Goal: Task Accomplishment & Management: Manage account settings

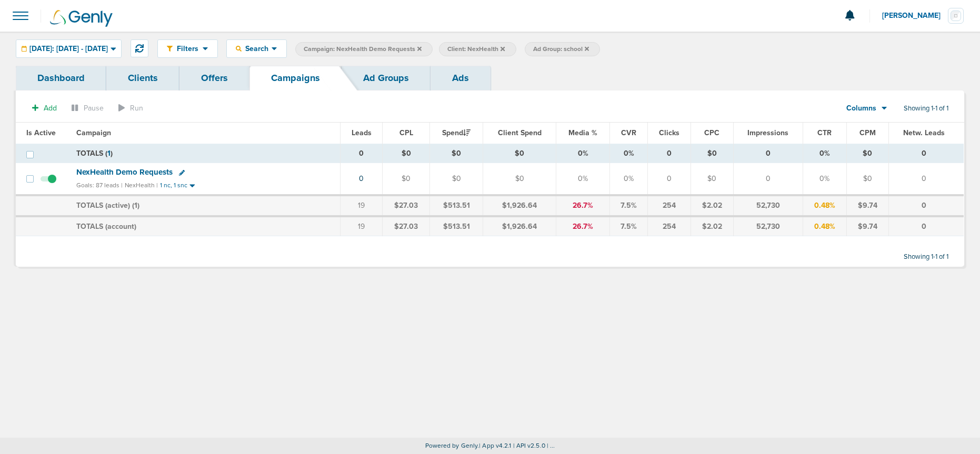
click at [422, 50] on icon at bounding box center [419, 49] width 4 height 6
click at [445, 47] on icon at bounding box center [442, 48] width 4 height 4
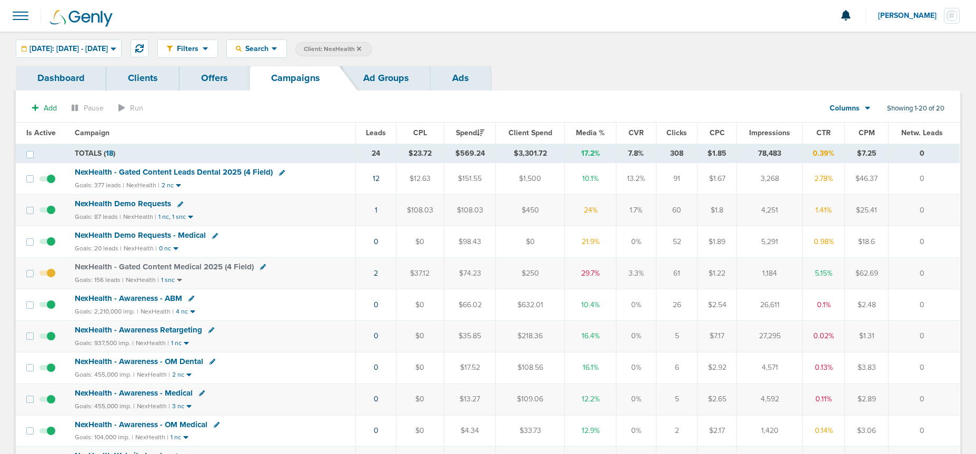
click at [361, 50] on icon at bounding box center [359, 48] width 4 height 4
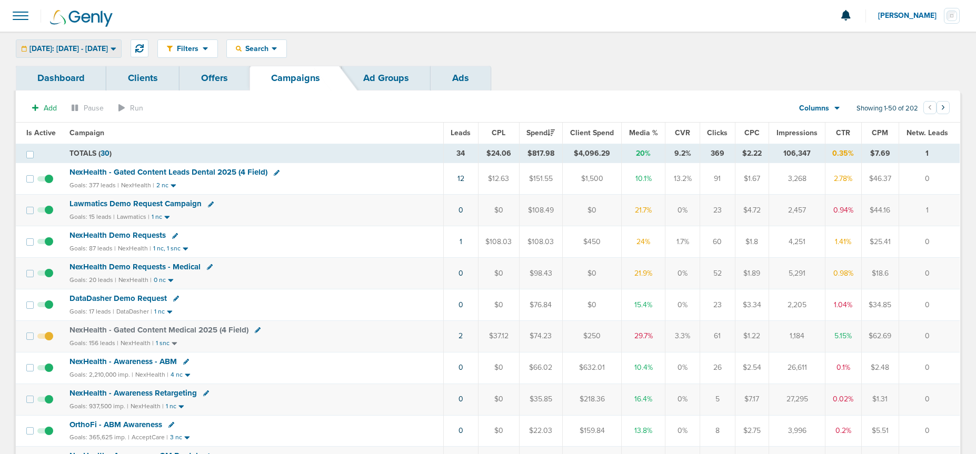
click at [101, 48] on span "[DATE]: [DATE] - [DATE]" at bounding box center [68, 48] width 78 height 7
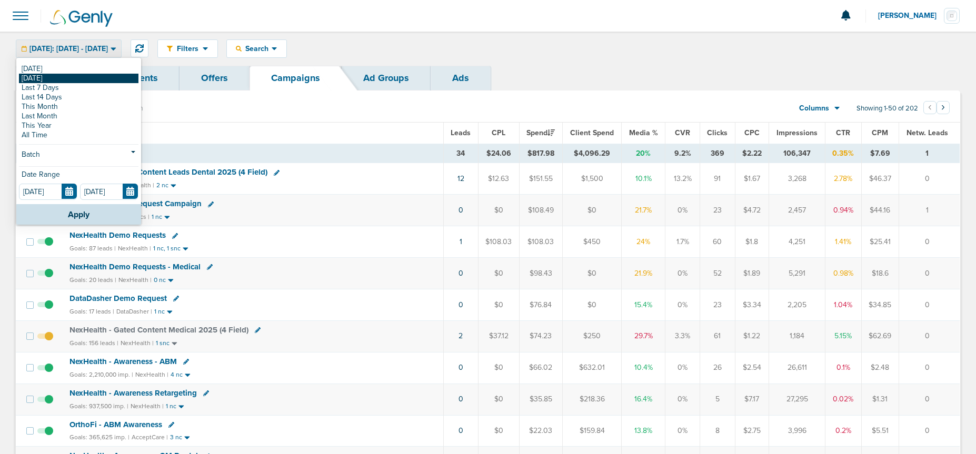
scroll to position [4, 0]
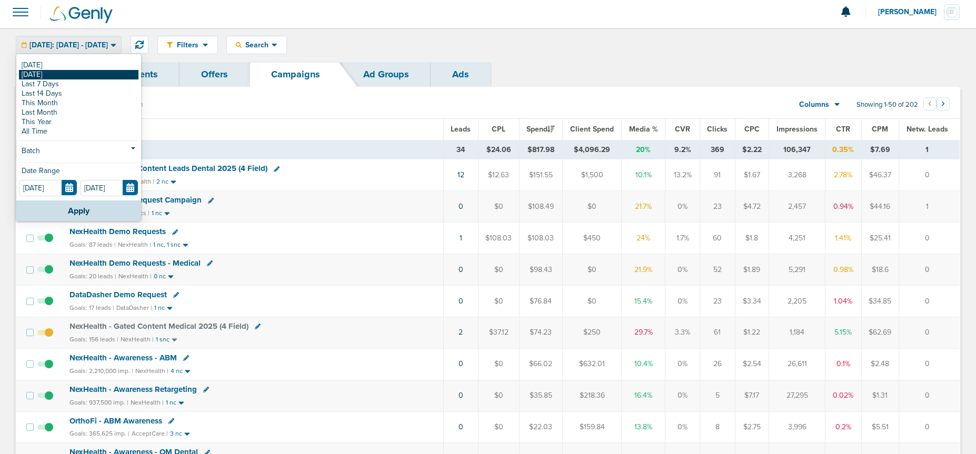
click at [89, 71] on link "[DATE]" at bounding box center [78, 74] width 119 height 9
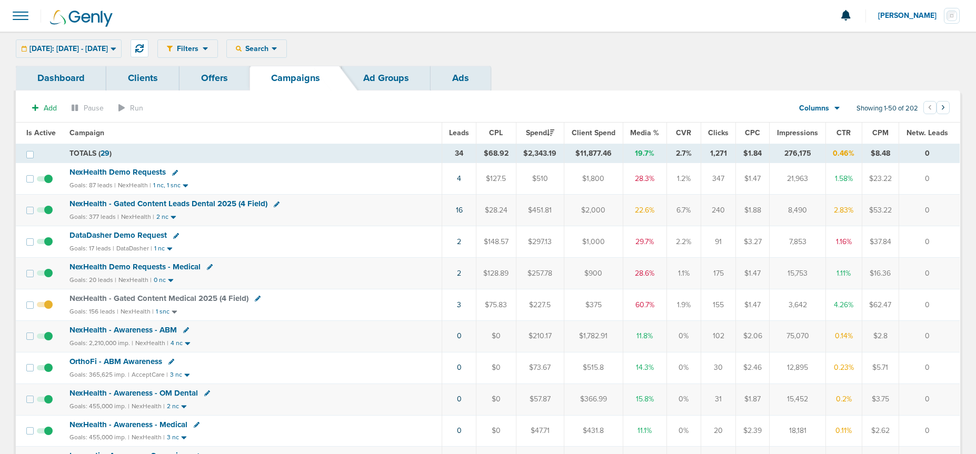
click at [81, 45] on div "Yesterday: 08.24.2025 - 08.24.2025 Today Yesterday Last 7 Days Last 14 Days Thi…" at bounding box center [69, 48] width 106 height 18
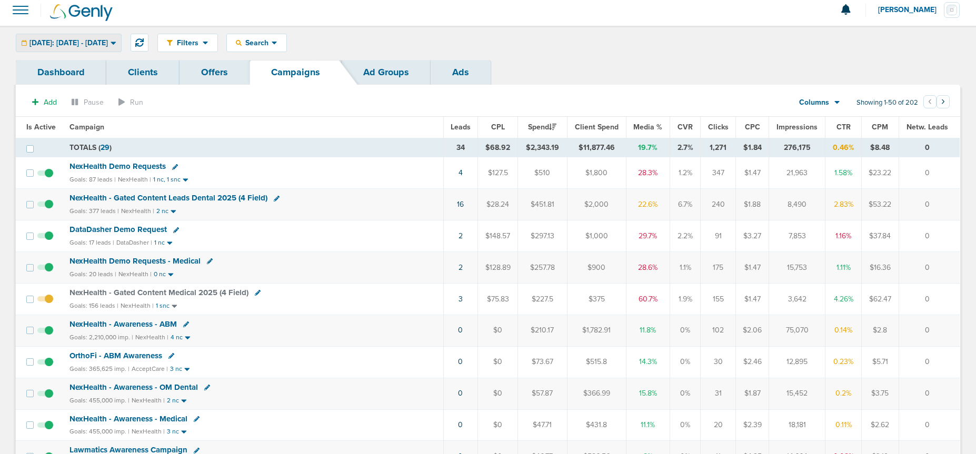
click at [89, 42] on span "[DATE]: [DATE] - [DATE]" at bounding box center [68, 42] width 78 height 7
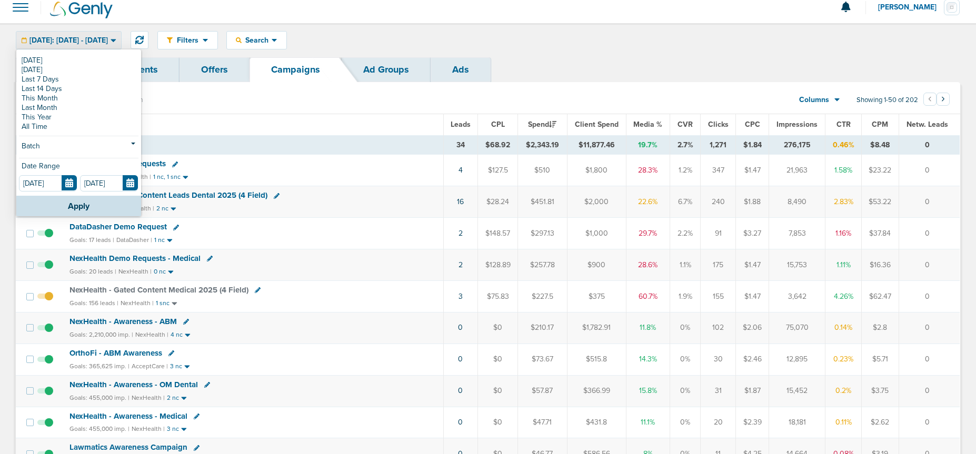
scroll to position [9, 0]
click at [85, 61] on link "[DATE]" at bounding box center [78, 59] width 119 height 9
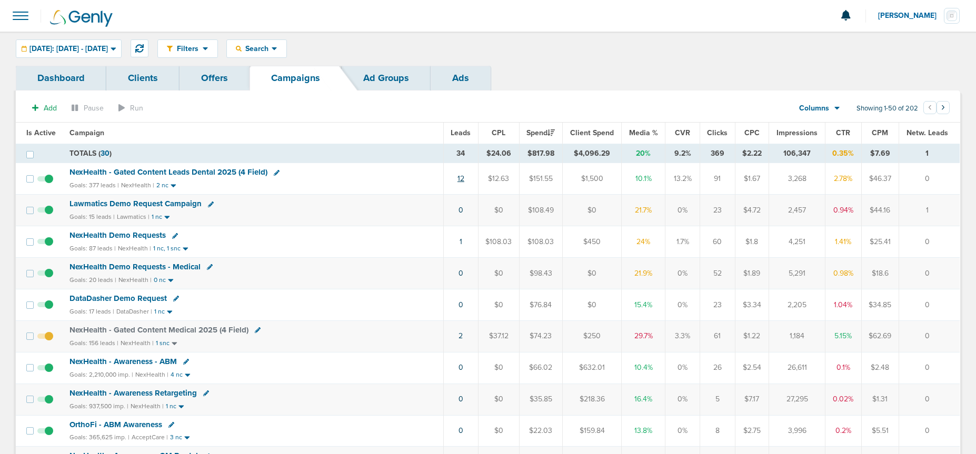
click at [463, 176] on link "12" at bounding box center [460, 178] width 7 height 9
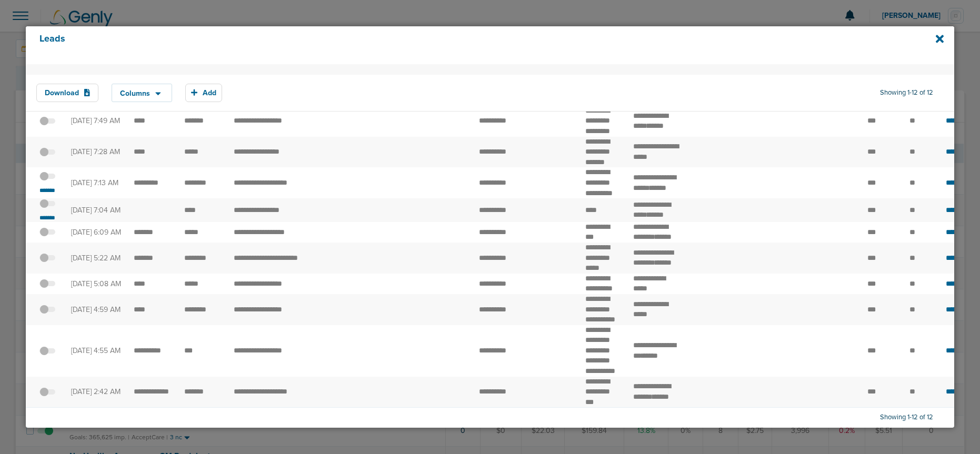
scroll to position [82, 0]
click at [49, 182] on span at bounding box center [47, 182] width 16 height 0
click at [47, 178] on input "checkbox" at bounding box center [47, 178] width 0 height 0
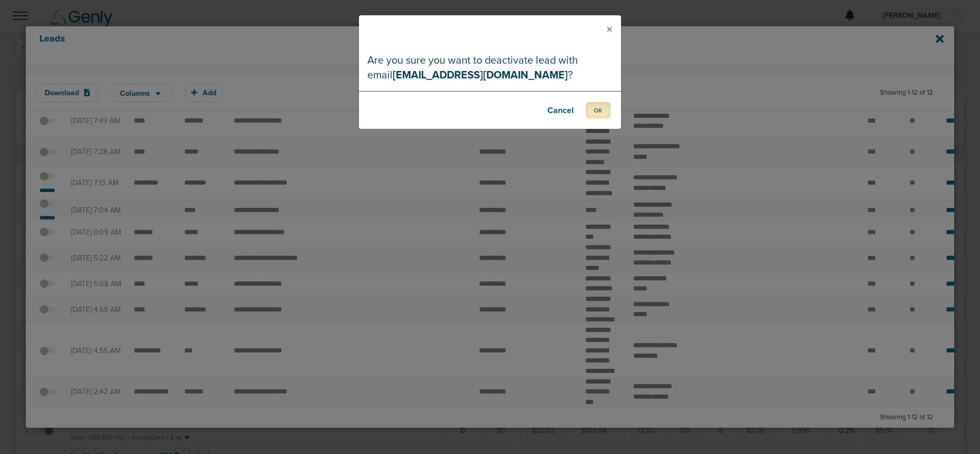
click at [602, 111] on button "OK" at bounding box center [598, 110] width 25 height 16
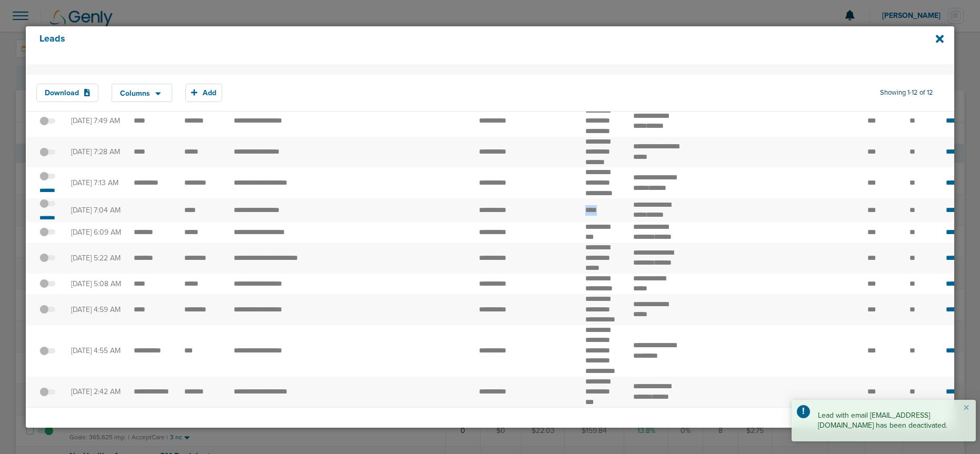
drag, startPoint x: 577, startPoint y: 248, endPoint x: 611, endPoint y: 248, distance: 33.7
click at [611, 222] on td "****" at bounding box center [603, 210] width 48 height 24
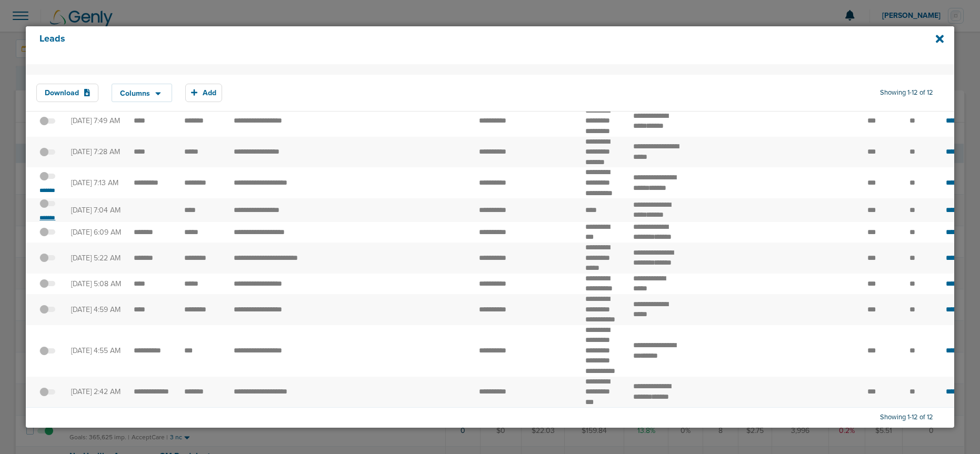
click at [47, 222] on small "*******" at bounding box center [47, 218] width 22 height 8
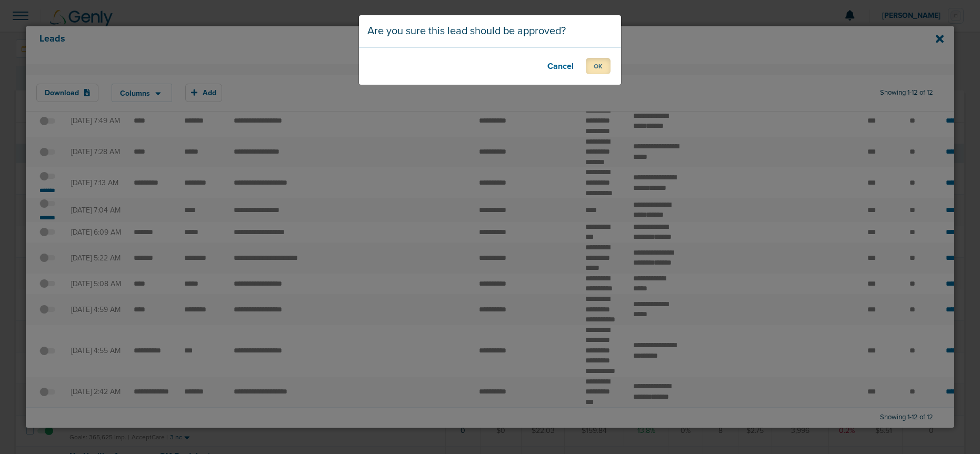
click at [597, 67] on button "OK" at bounding box center [598, 66] width 25 height 16
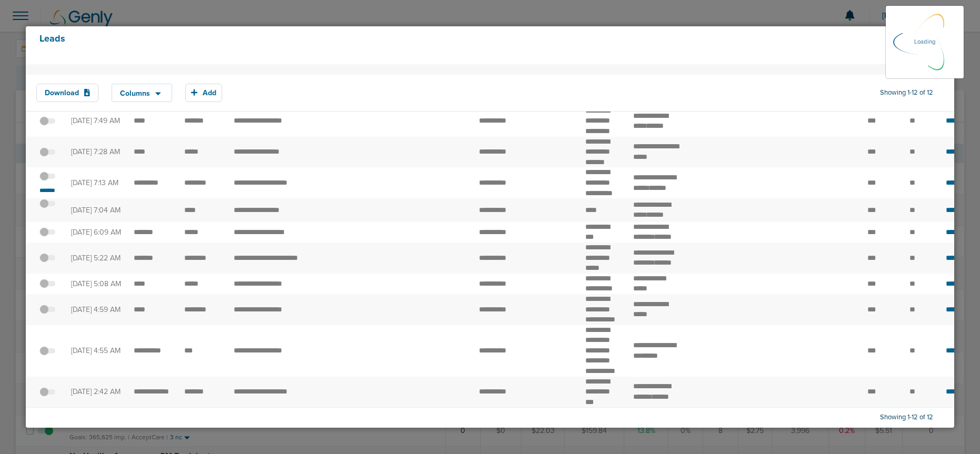
scroll to position [82, 0]
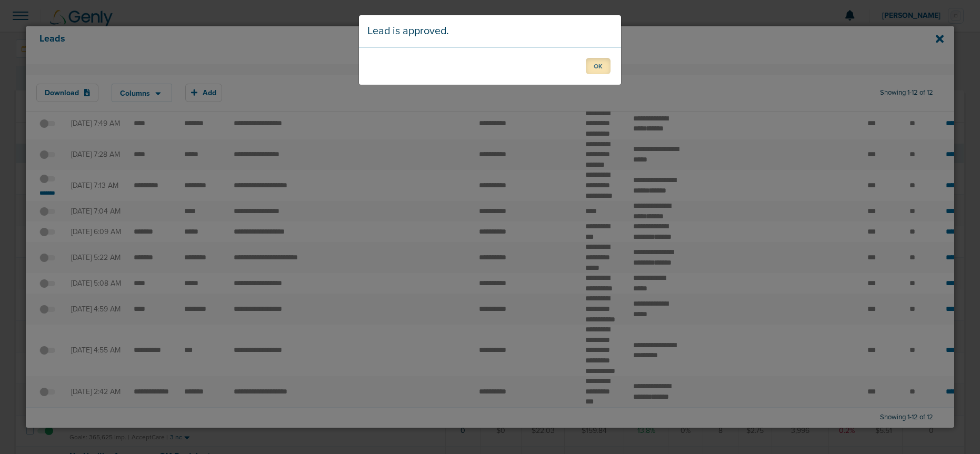
drag, startPoint x: 597, startPoint y: 63, endPoint x: 525, endPoint y: 113, distance: 87.0
click at [597, 63] on button "OK" at bounding box center [598, 66] width 25 height 16
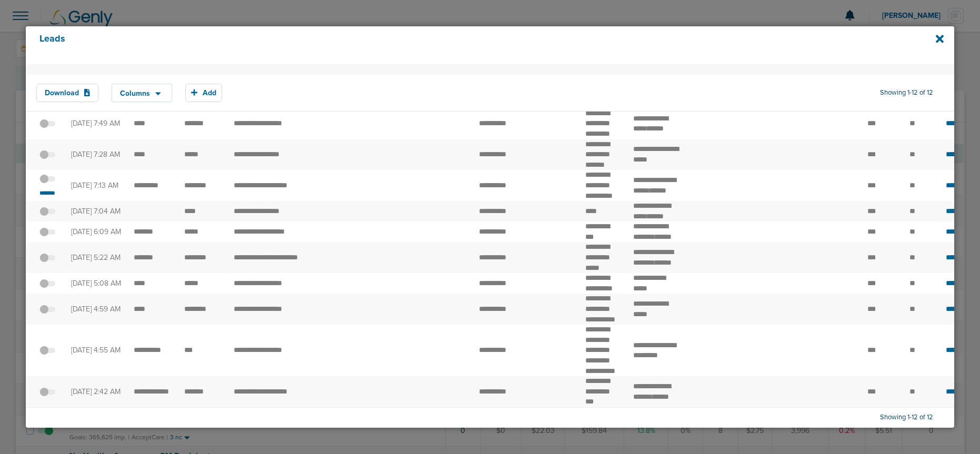
scroll to position [0, 0]
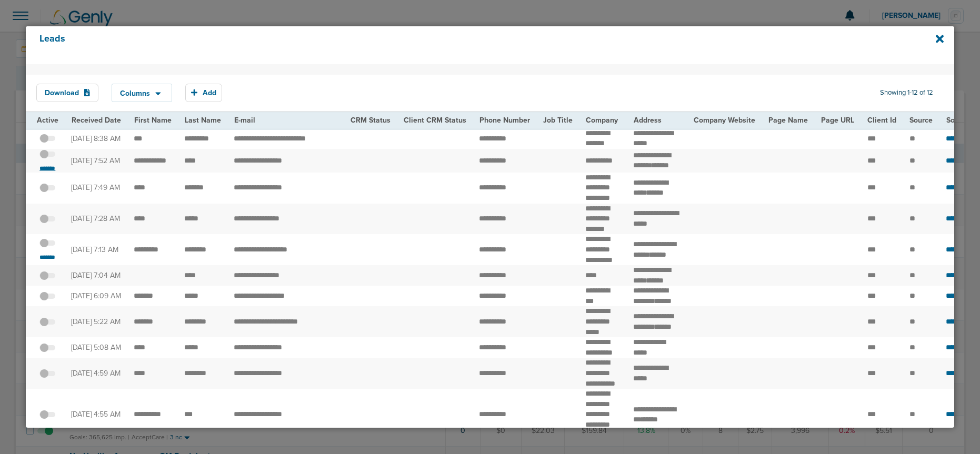
click at [51, 173] on small "*******" at bounding box center [47, 168] width 22 height 8
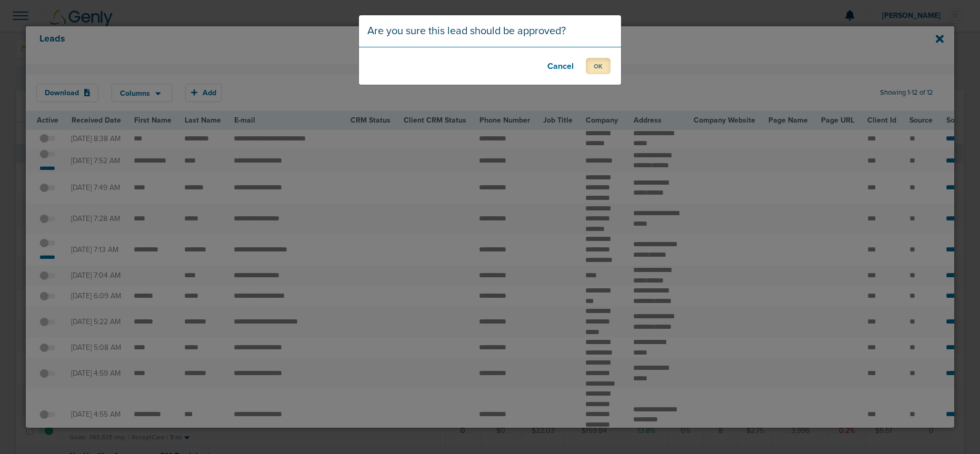
click at [609, 67] on button "OK" at bounding box center [598, 66] width 25 height 16
click at [595, 66] on button "OK" at bounding box center [598, 66] width 25 height 16
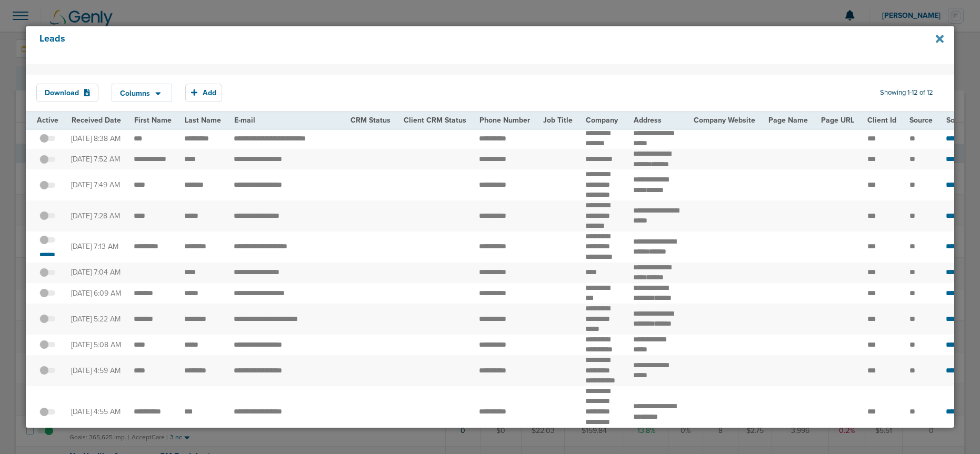
click at [942, 41] on icon at bounding box center [940, 39] width 8 height 8
click at [939, 37] on icon at bounding box center [940, 39] width 8 height 8
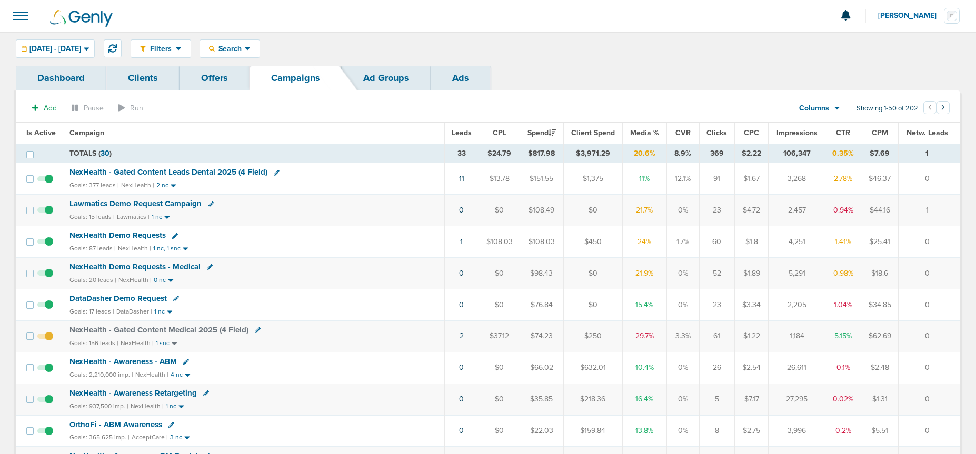
click at [102, 236] on span "NexHealth Demo Requests" at bounding box center [117, 235] width 96 height 9
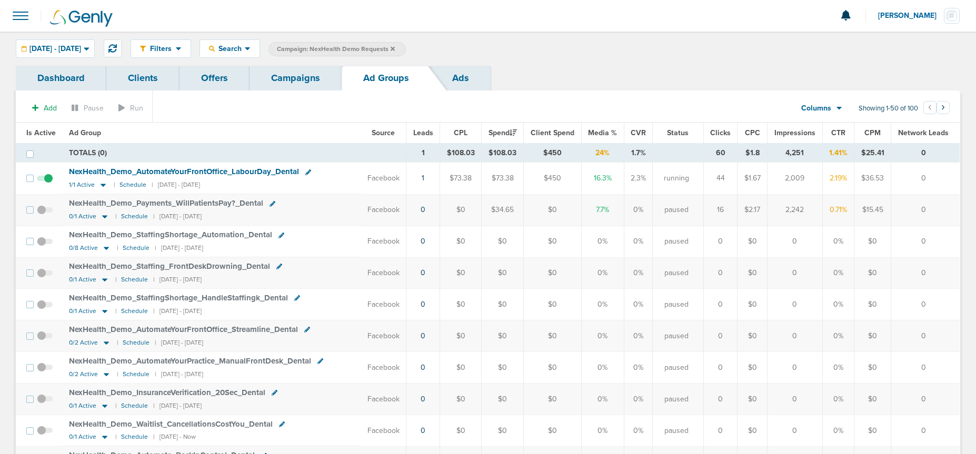
click at [308, 173] on icon at bounding box center [308, 172] width 6 height 6
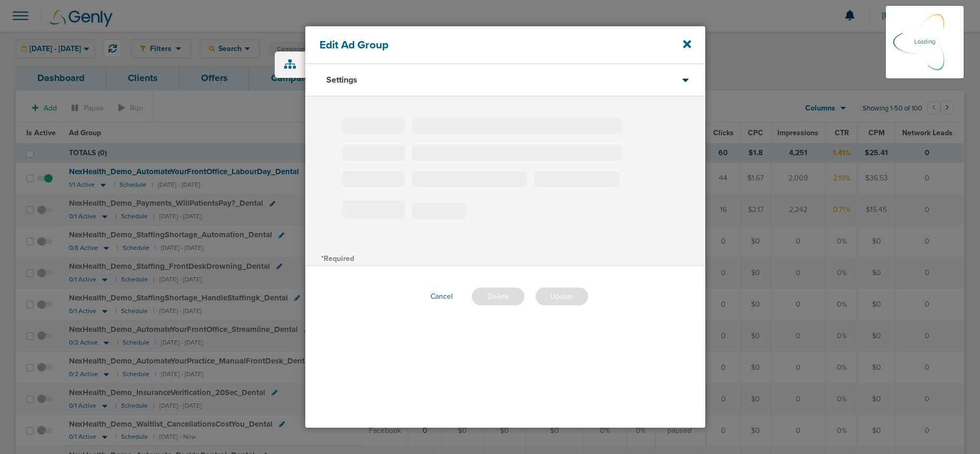
type input "NexHealth_Demo_AutomateYourFrontOffice_LabourDay_Dental"
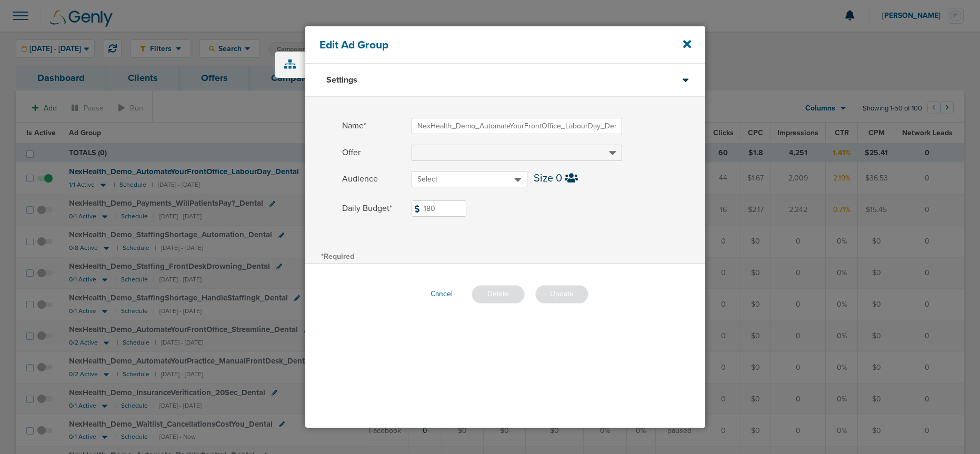
drag, startPoint x: 440, startPoint y: 208, endPoint x: 399, endPoint y: 206, distance: 41.7
click at [402, 207] on label "Daily Budget* 180 $180" at bounding box center [523, 209] width 363 height 16
type input "240"
click at [569, 292] on button "Update" at bounding box center [561, 294] width 53 height 18
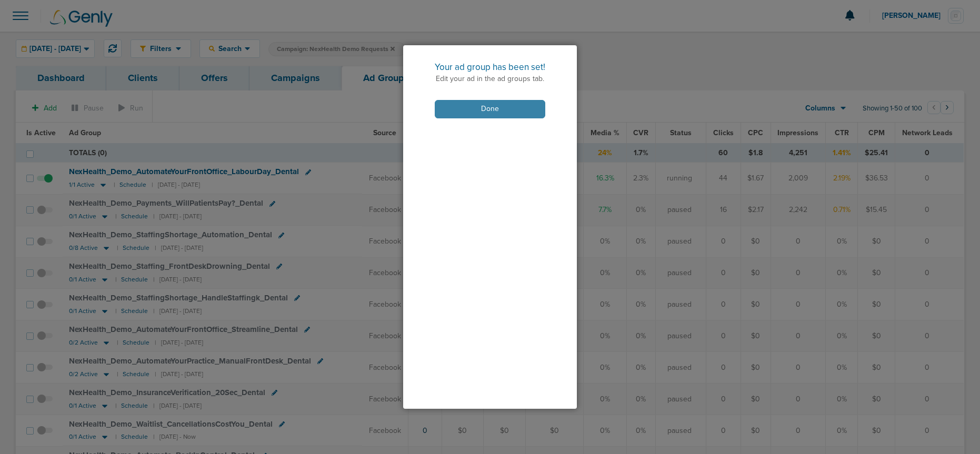
click at [477, 109] on button "Done" at bounding box center [490, 109] width 111 height 18
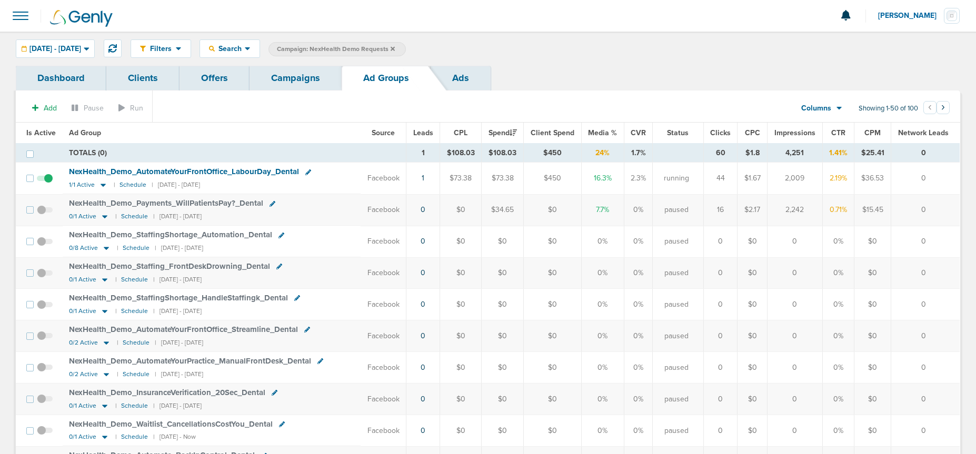
click at [287, 77] on link "Campaigns" at bounding box center [295, 78] width 92 height 25
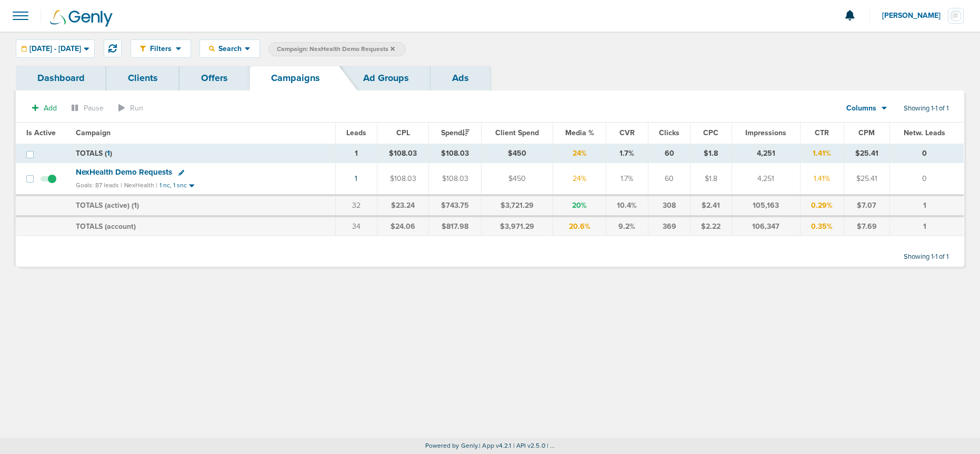
click at [383, 78] on link "Ad Groups" at bounding box center [386, 78] width 89 height 25
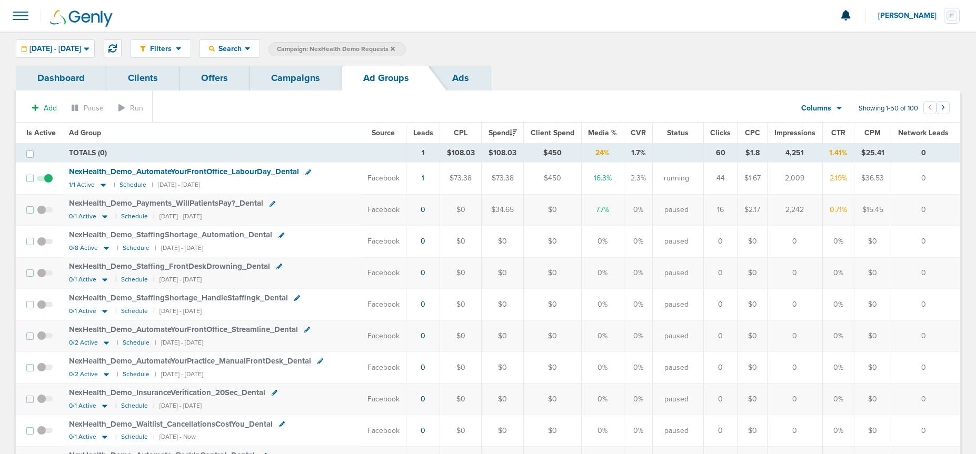
click at [287, 82] on link "Campaigns" at bounding box center [295, 78] width 92 height 25
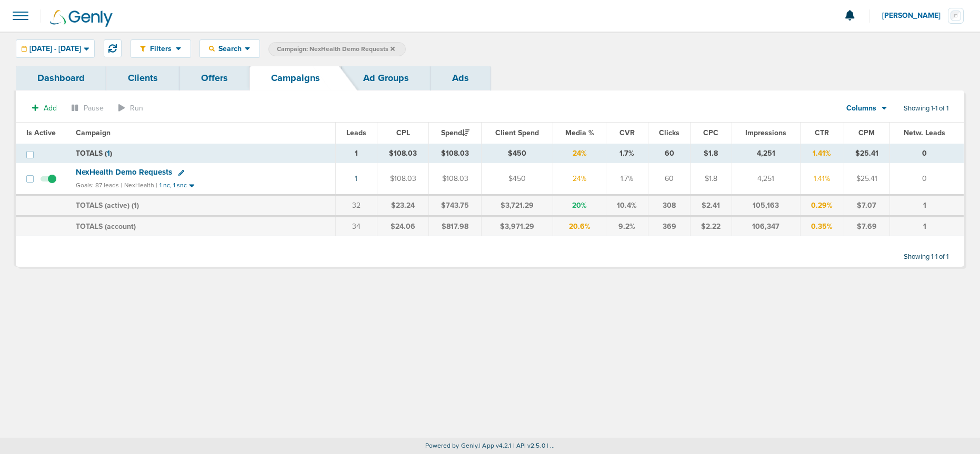
click at [144, 174] on span "NexHealth Demo Requests" at bounding box center [124, 171] width 96 height 9
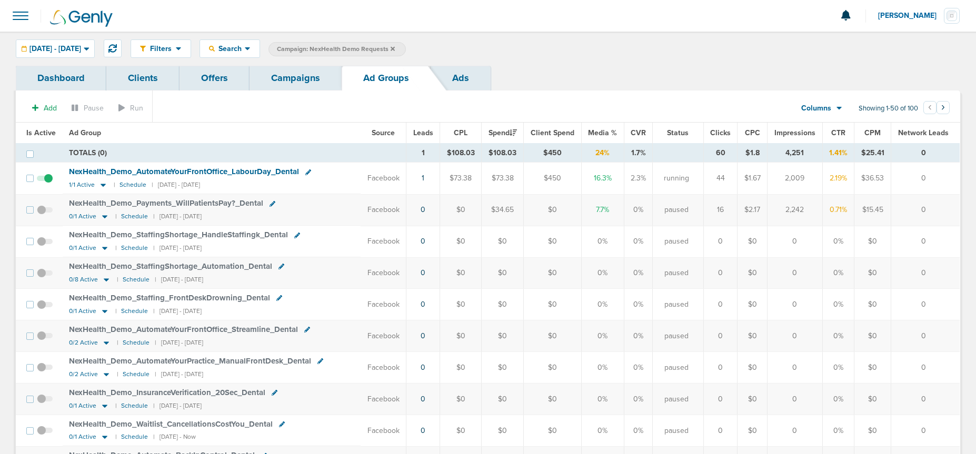
click at [315, 79] on link "Campaigns" at bounding box center [295, 78] width 92 height 25
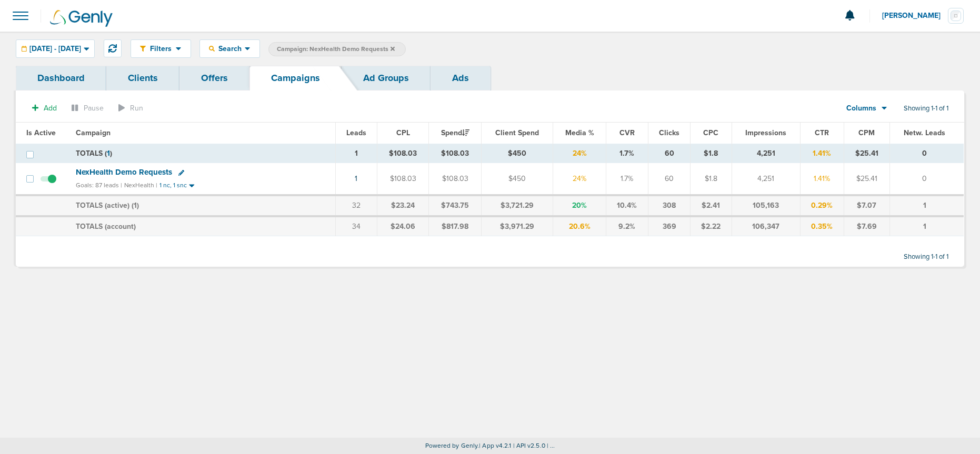
click at [395, 47] on icon at bounding box center [392, 48] width 4 height 4
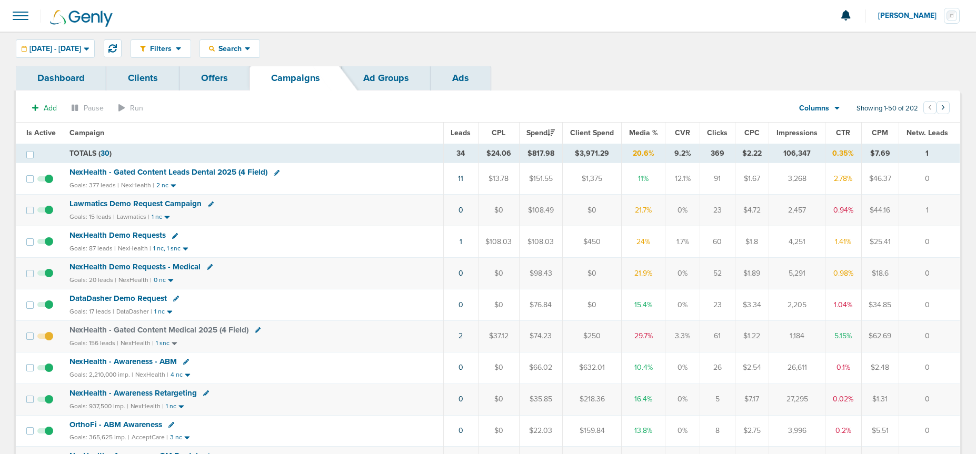
click at [129, 300] on span "DataDasher Demo Request" at bounding box center [117, 298] width 97 height 9
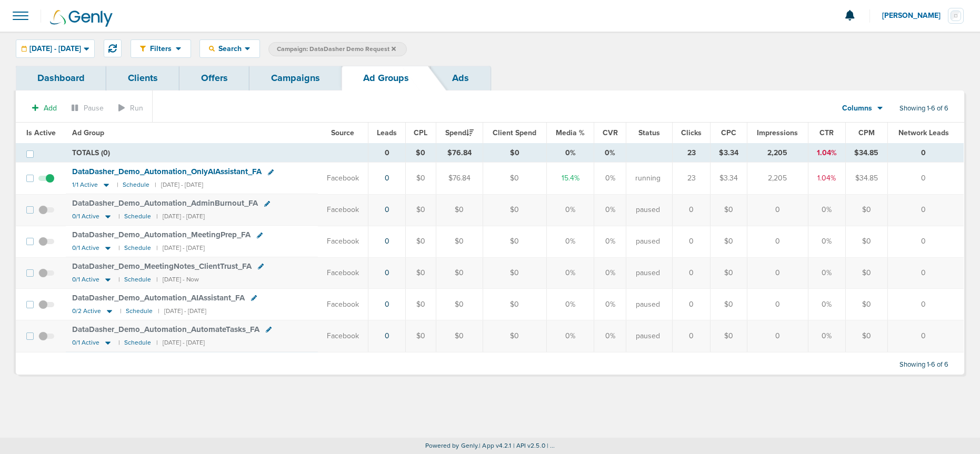
click at [272, 88] on link "Campaigns" at bounding box center [295, 78] width 92 height 25
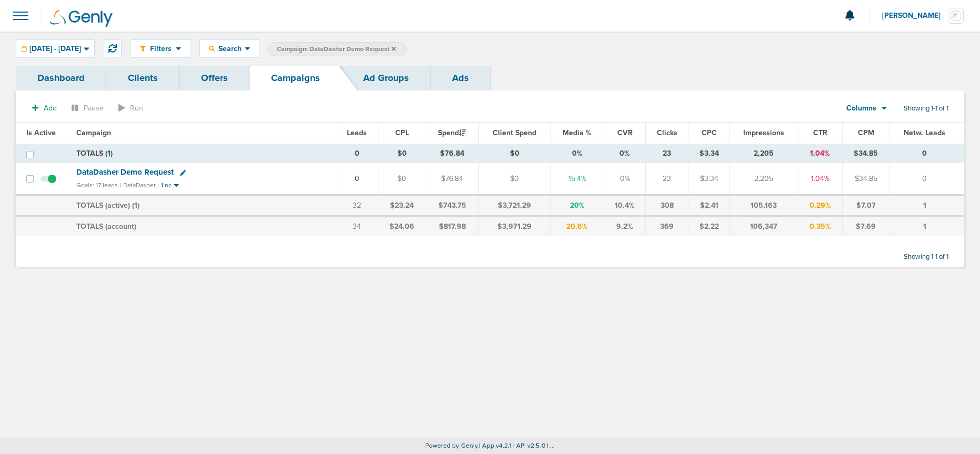
click at [396, 47] on span "Campaign: DataDasher Demo Request" at bounding box center [336, 49] width 119 height 9
click at [396, 47] on icon at bounding box center [394, 49] width 4 height 6
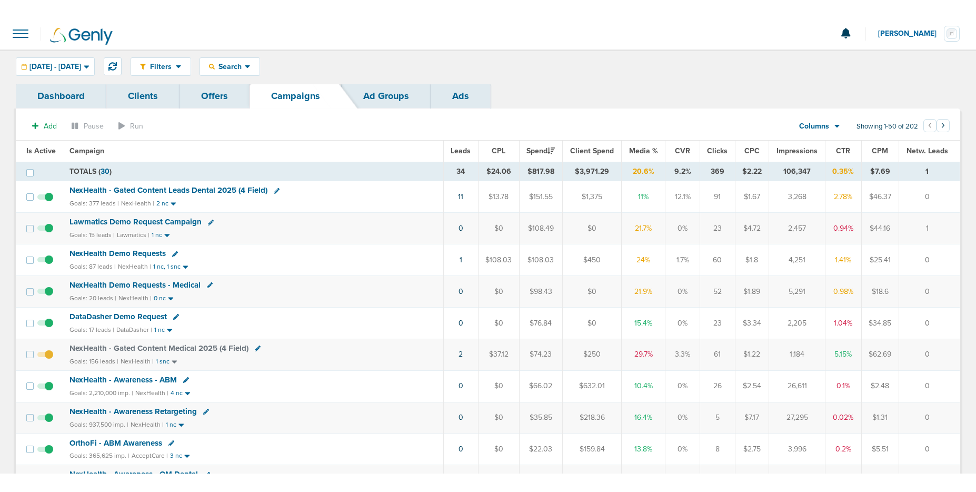
scroll to position [2, 0]
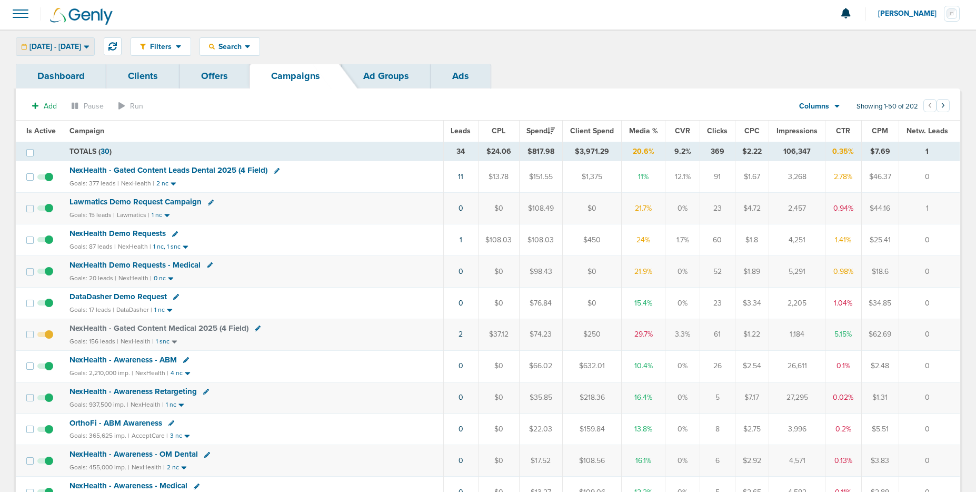
click at [76, 47] on span "[DATE] - [DATE]" at bounding box center [55, 46] width 52 height 7
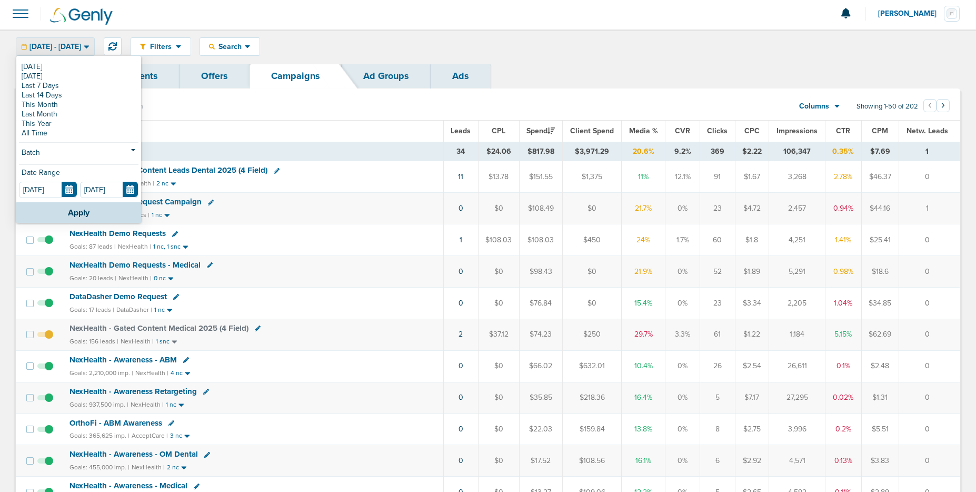
click at [76, 47] on span "[DATE] - [DATE]" at bounding box center [55, 46] width 52 height 7
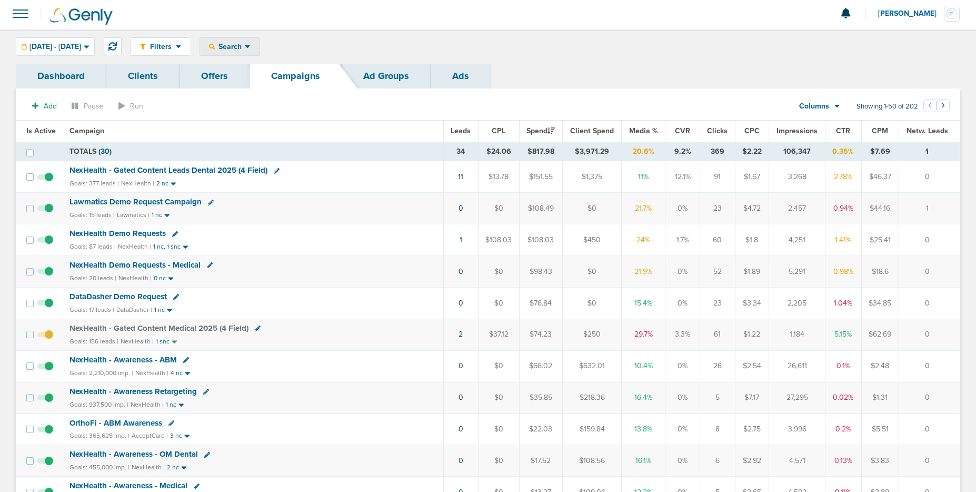
click at [245, 43] on span "Search" at bounding box center [230, 46] width 30 height 9
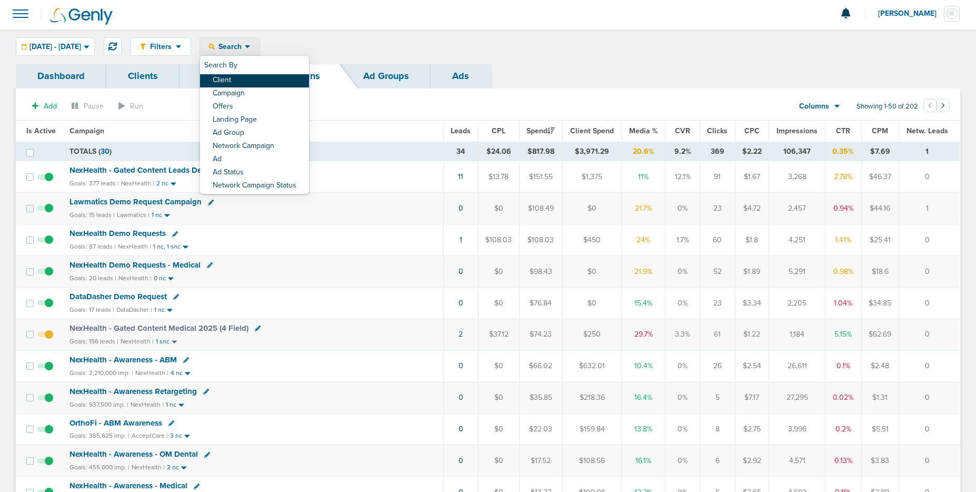
click at [273, 83] on link "Client" at bounding box center [254, 80] width 109 height 13
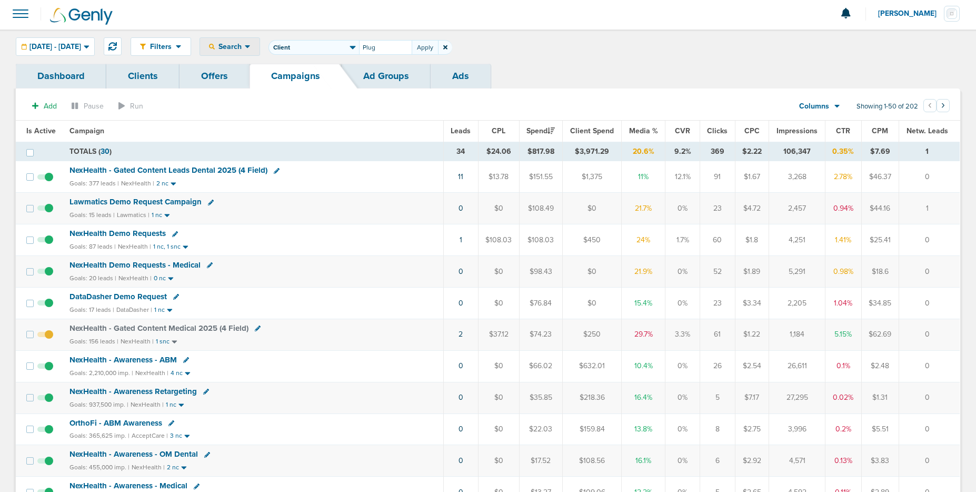
type input "Plug"
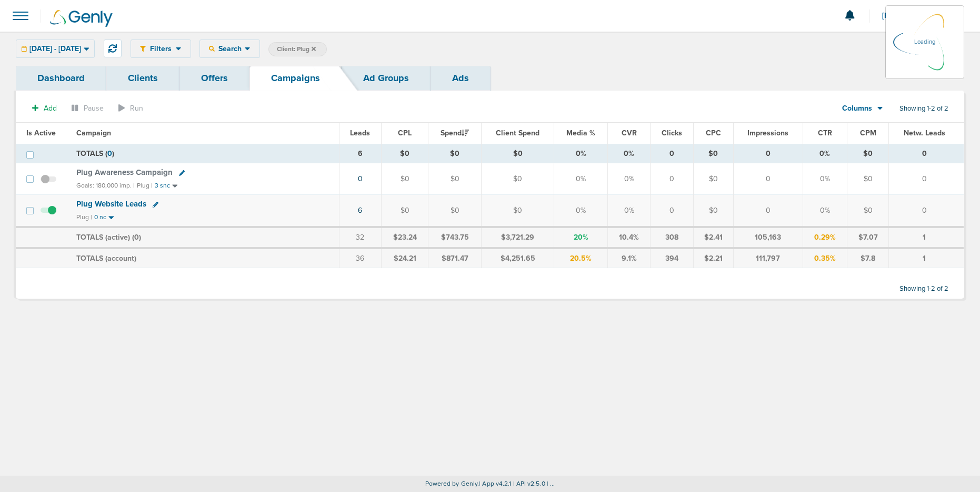
click at [72, 48] on div "[DATE] - [DATE] [DATE] [DATE] Last 7 Days Last 14 Days This Month Last Month Th…" at bounding box center [55, 48] width 79 height 18
click at [77, 47] on span "[DATE] - [DATE]" at bounding box center [55, 48] width 52 height 7
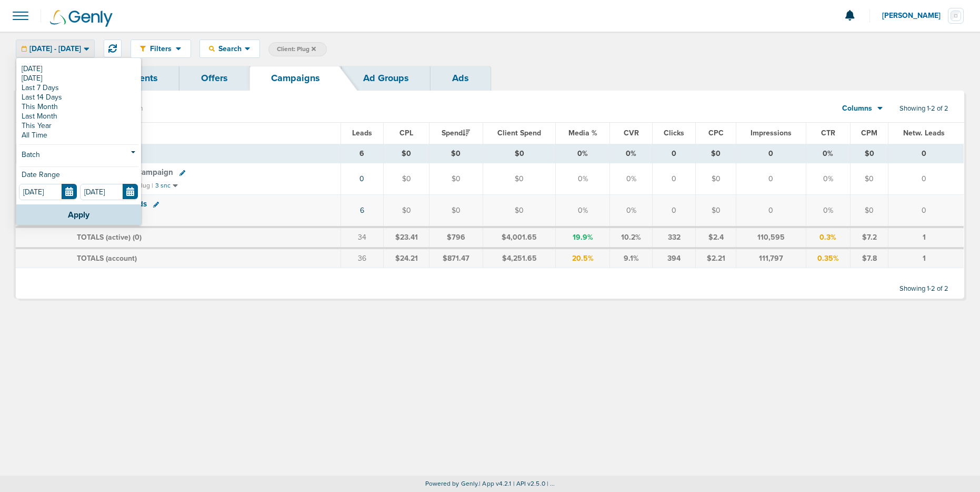
click at [62, 107] on link "This Month" at bounding box center [78, 106] width 119 height 9
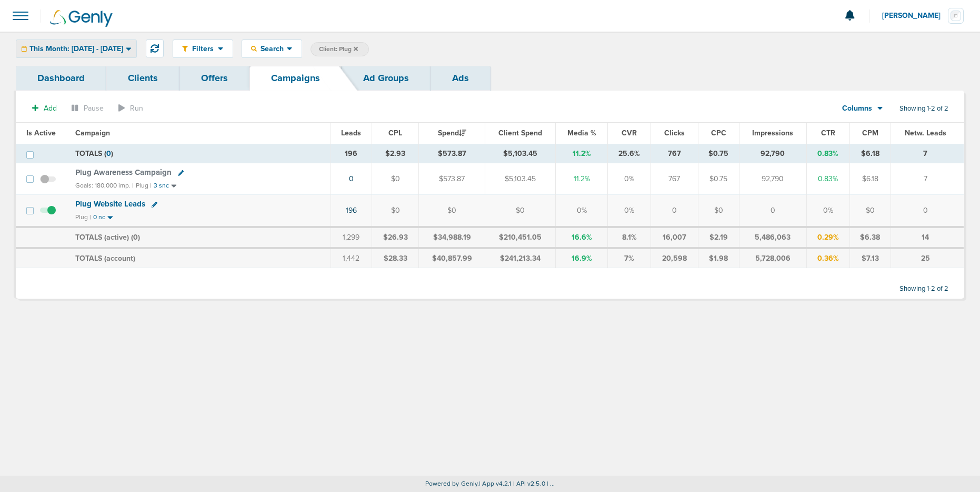
click at [67, 52] on span "This Month: [DATE] - [DATE]" at bounding box center [76, 48] width 94 height 7
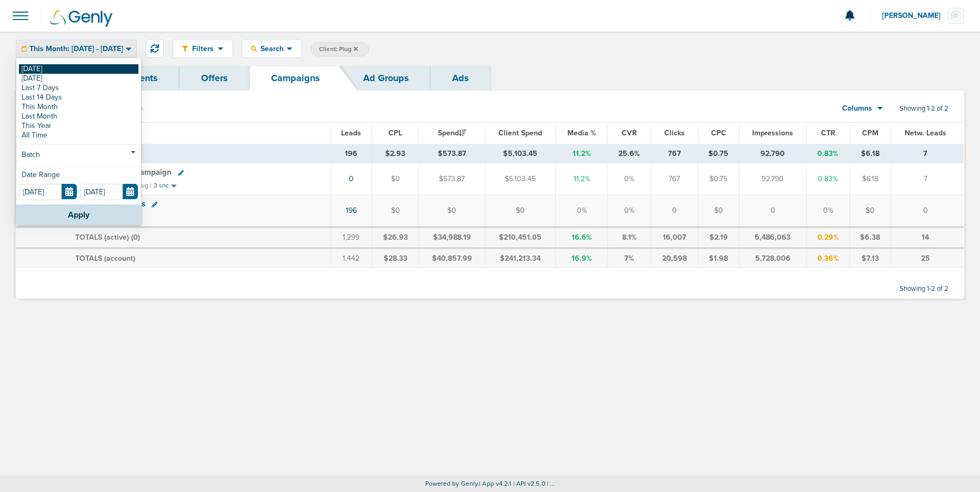
click at [61, 69] on link "[DATE]" at bounding box center [78, 68] width 119 height 9
type input "[DATE]"
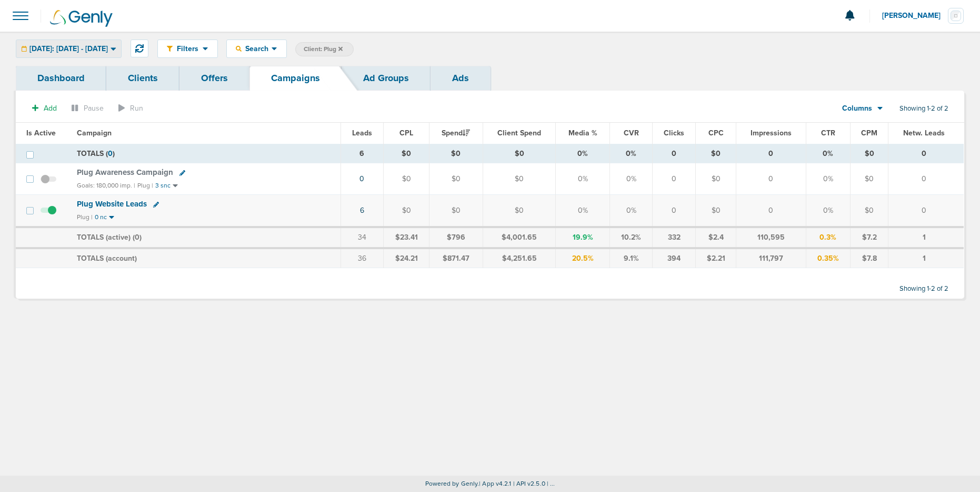
click at [79, 46] on span "[DATE]: [DATE] - [DATE]" at bounding box center [68, 48] width 78 height 7
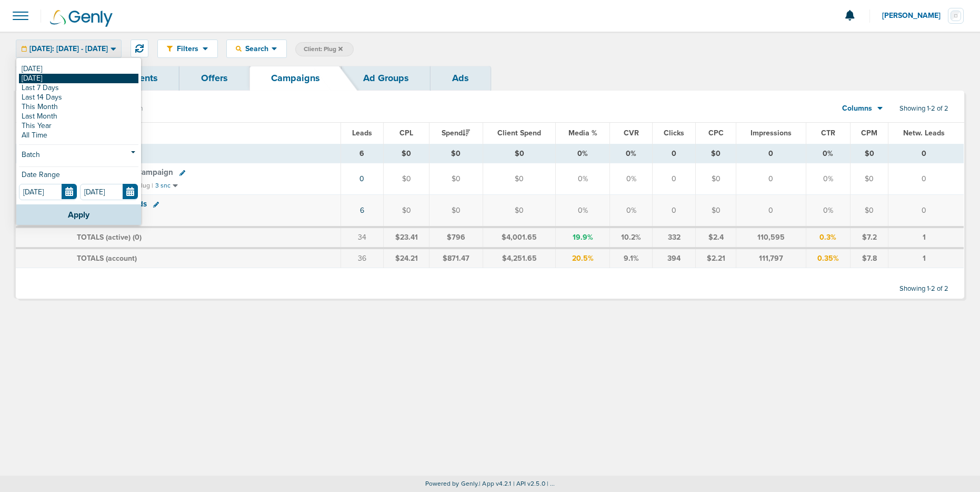
click at [58, 76] on link "[DATE]" at bounding box center [78, 78] width 119 height 9
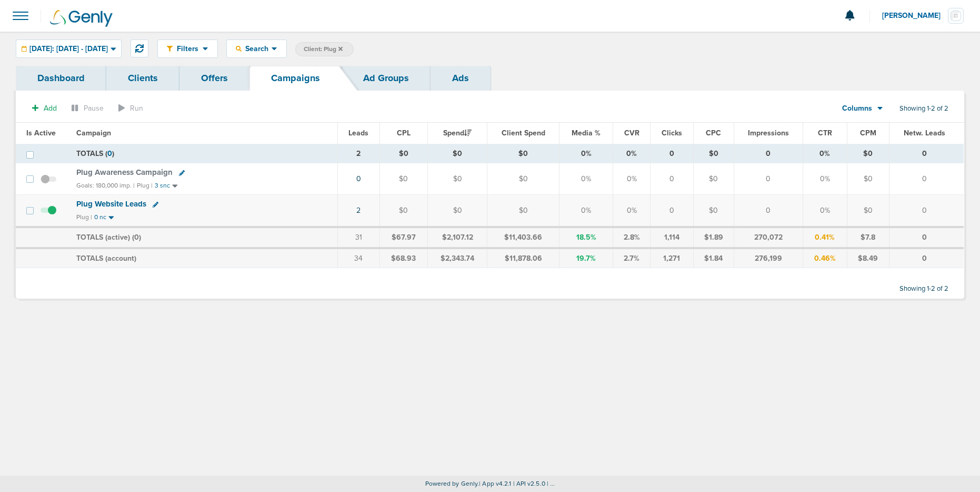
click at [343, 47] on icon at bounding box center [340, 48] width 4 height 4
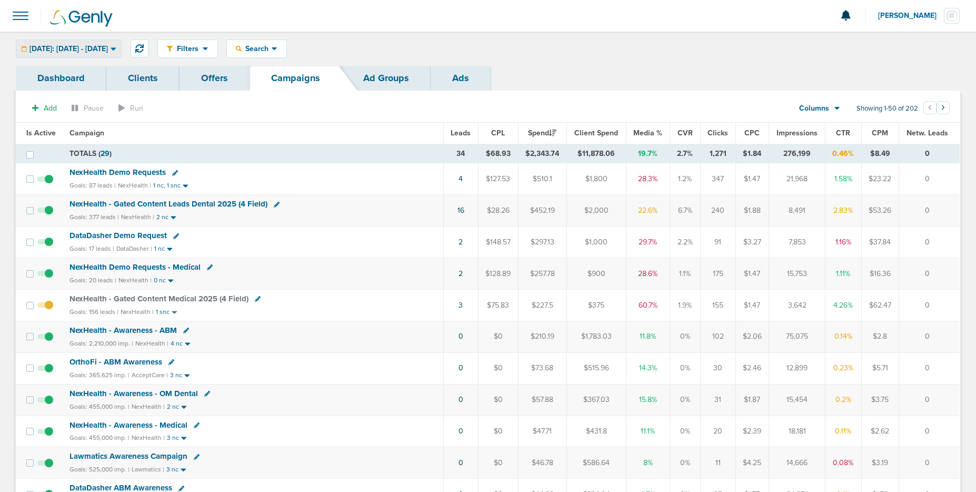
click at [108, 47] on span "[DATE]: [DATE] - [DATE]" at bounding box center [68, 48] width 78 height 7
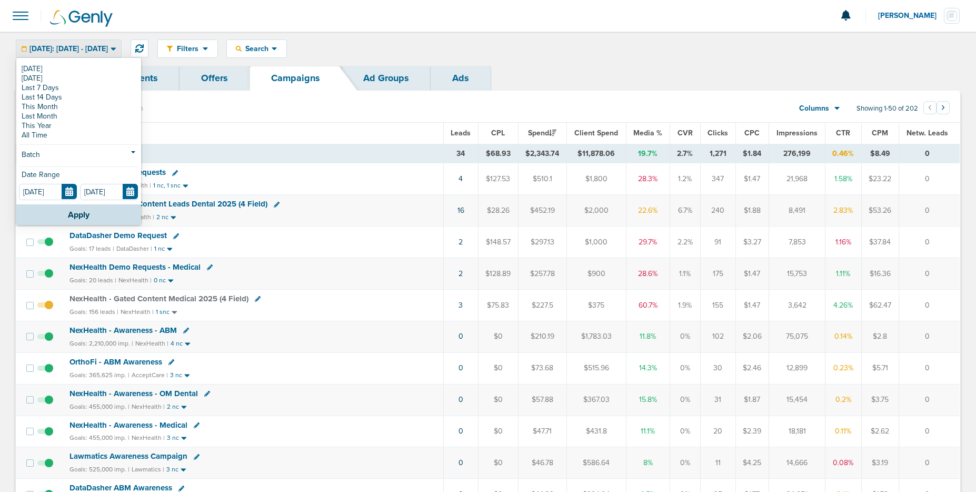
click at [85, 69] on link "[DATE]" at bounding box center [78, 68] width 119 height 9
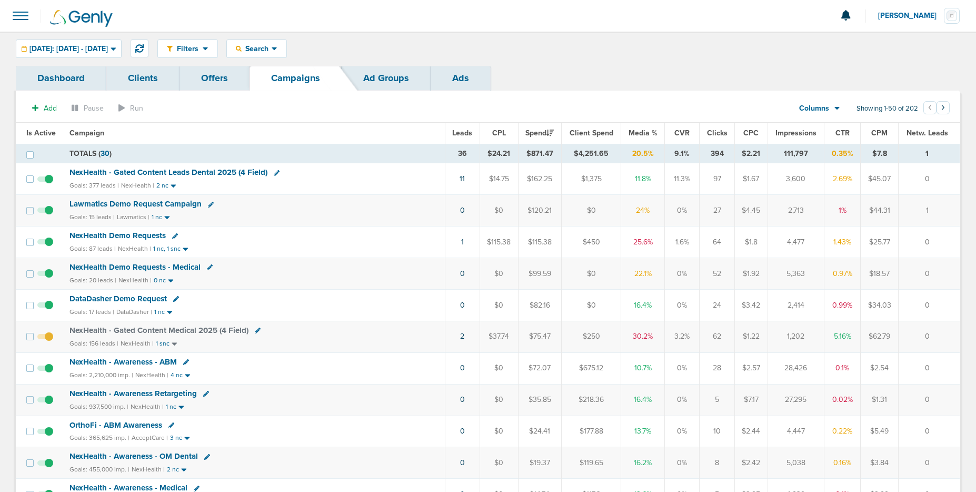
click at [175, 299] on icon at bounding box center [176, 299] width 6 height 6
select select
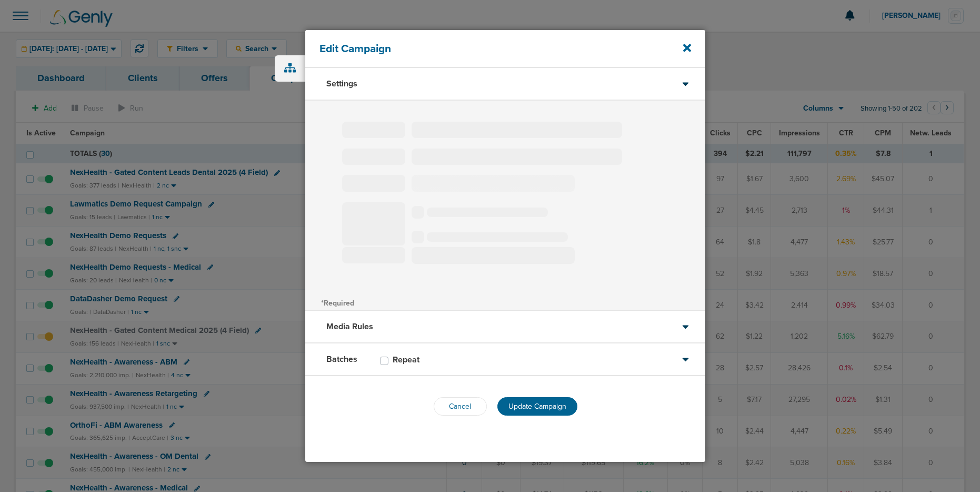
type input "DataDasher Demo Request"
select select "Leads"
radio input "true"
select select "readWrite"
select select "1"
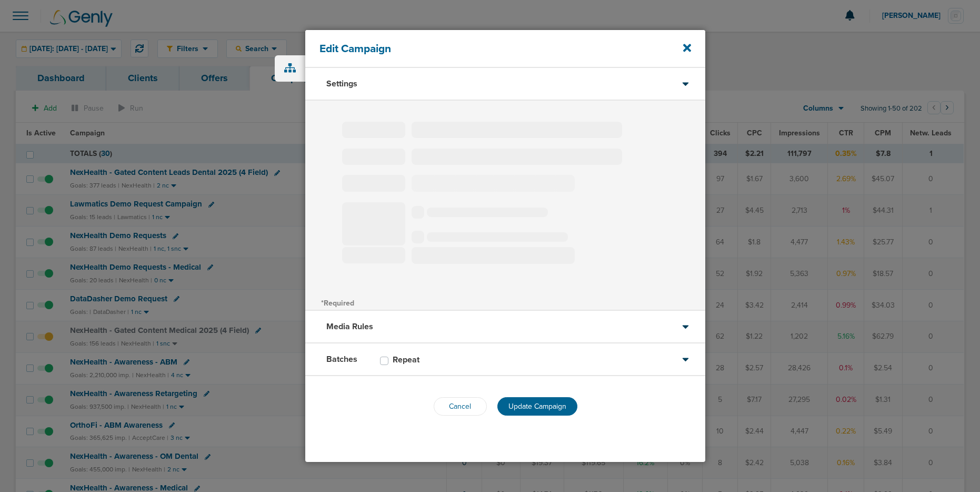
select select "2"
select select "3"
select select "4"
select select "6"
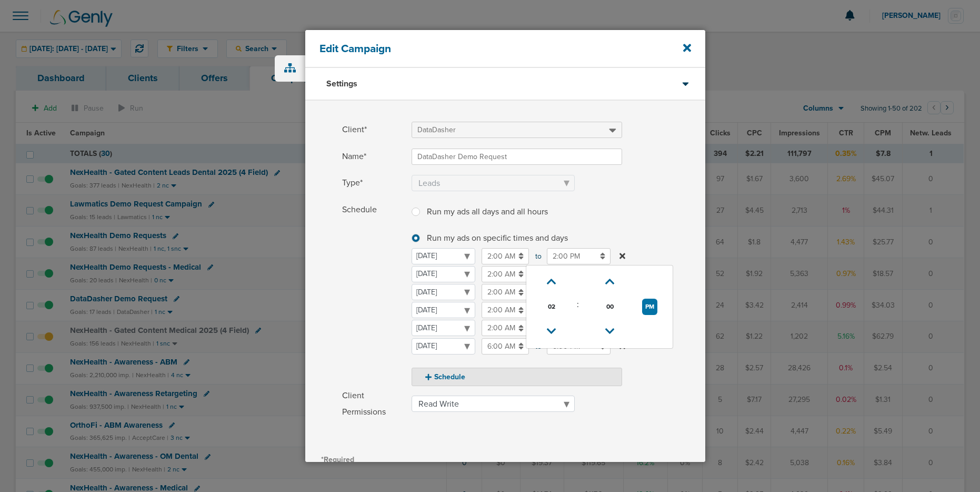
click at [577, 255] on input "2:00 PM" at bounding box center [579, 256] width 64 height 16
click at [555, 328] on icon at bounding box center [551, 331] width 9 height 6
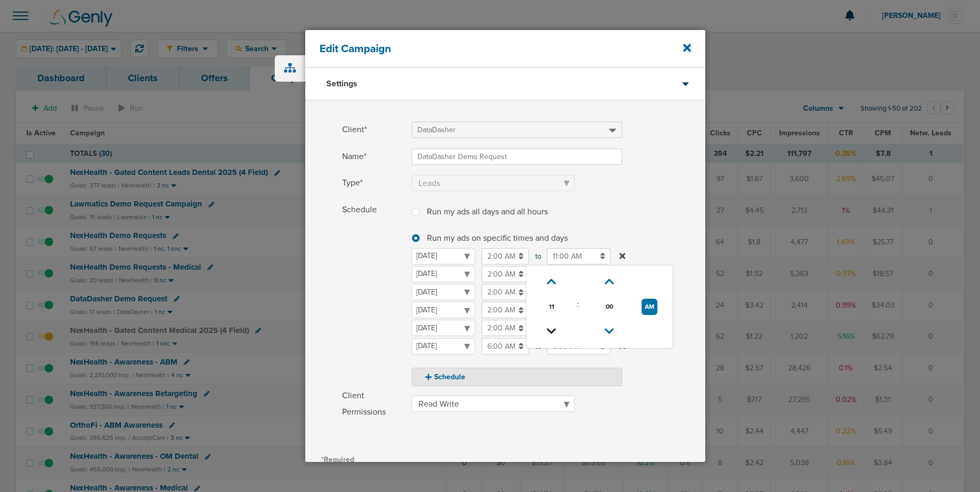
click at [555, 328] on icon at bounding box center [551, 331] width 9 height 6
click at [547, 279] on icon at bounding box center [551, 281] width 9 height 6
type input "10:00 AM"
click at [454, 374] on button "Schedule" at bounding box center [517, 376] width 211 height 18
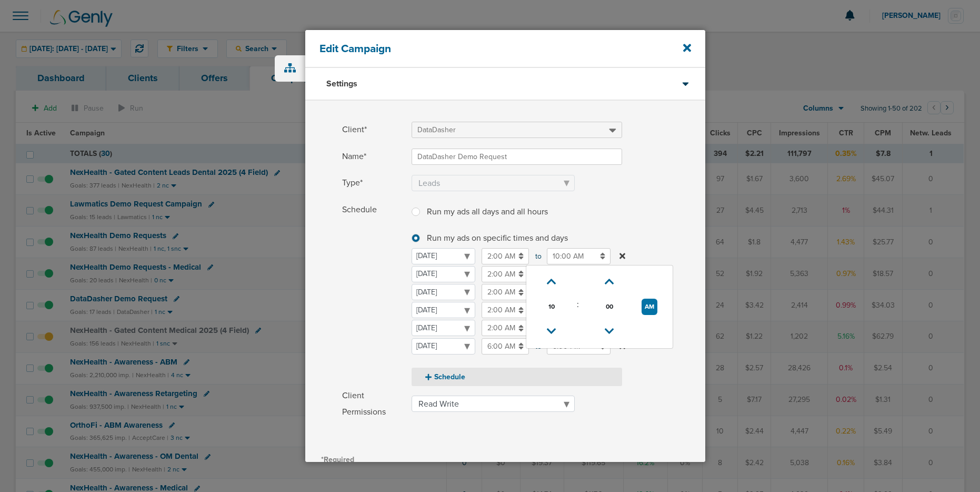
select select "5"
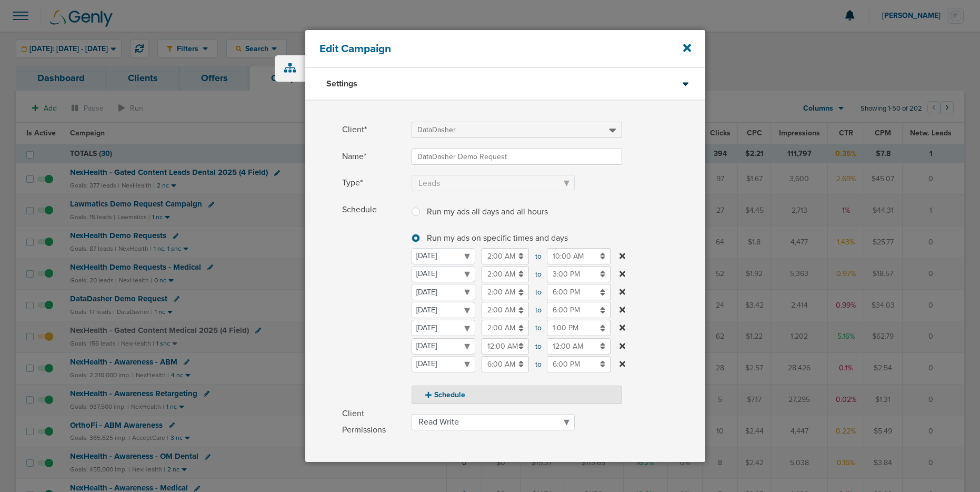
click at [441, 345] on select "[DATE] [DATE] [DATE] [DATE] [DATE] [DATE] [DATE]" at bounding box center [444, 346] width 64 height 16
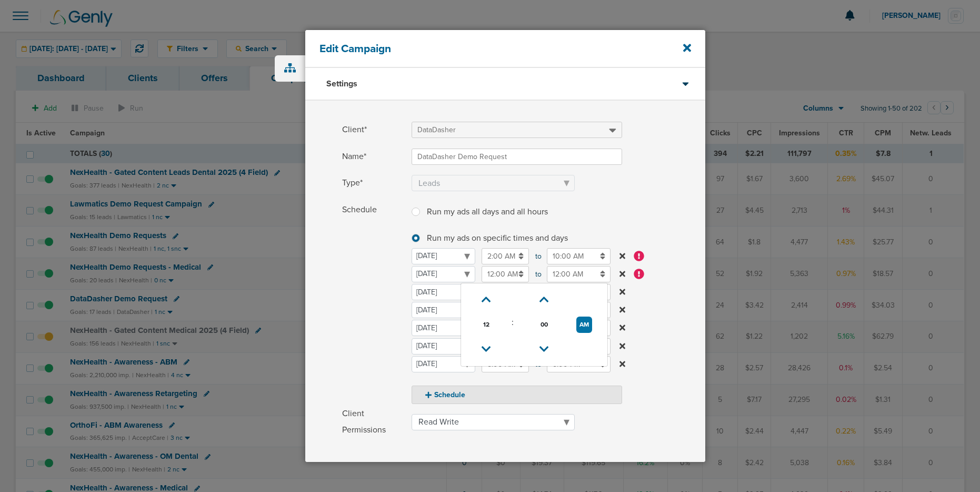
click at [493, 274] on input "12:00 AM" at bounding box center [505, 274] width 47 height 16
click at [484, 349] on icon at bounding box center [486, 349] width 9 height 6
click at [486, 296] on icon at bounding box center [486, 299] width 9 height 6
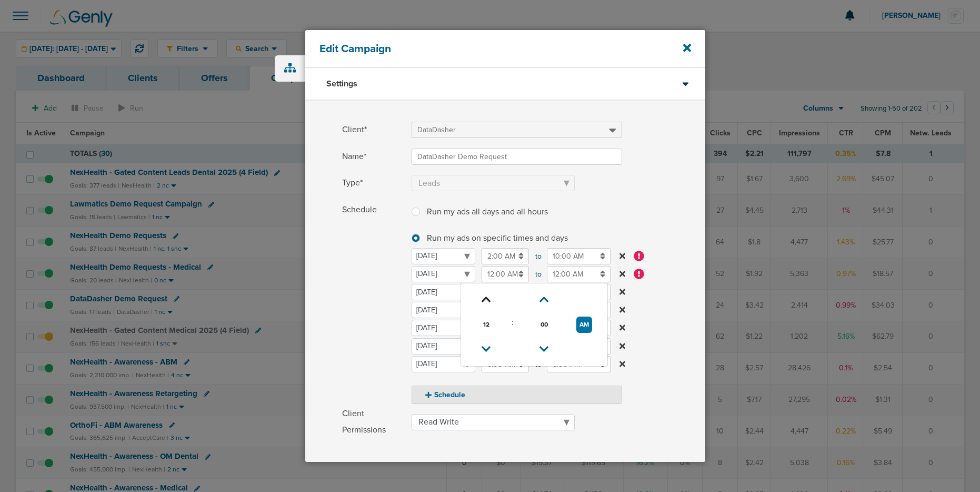
click at [486, 296] on icon at bounding box center [486, 299] width 9 height 6
click at [485, 298] on icon at bounding box center [486, 299] width 9 height 6
click at [485, 348] on icon at bounding box center [486, 349] width 9 height 6
click at [581, 326] on button "AM" at bounding box center [584, 324] width 16 height 16
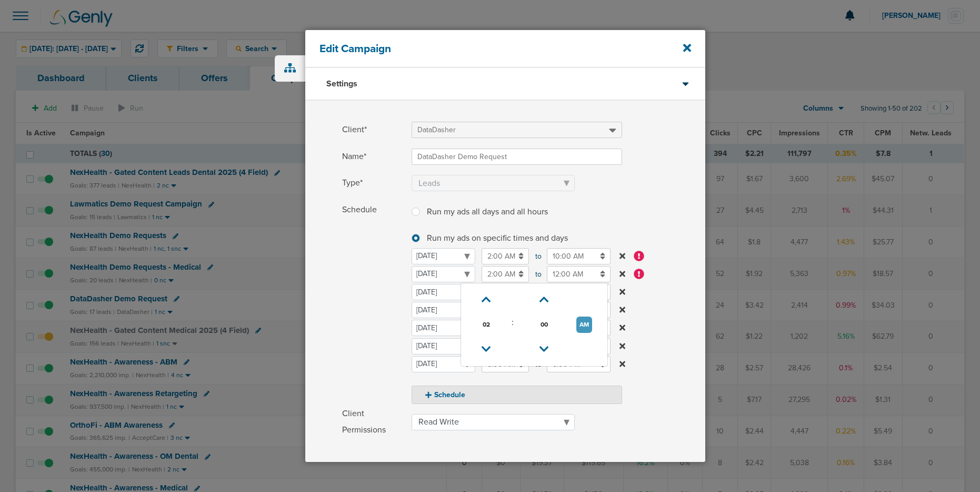
type input "2:00 PM"
click at [568, 272] on input "12:00 AM" at bounding box center [579, 274] width 64 height 16
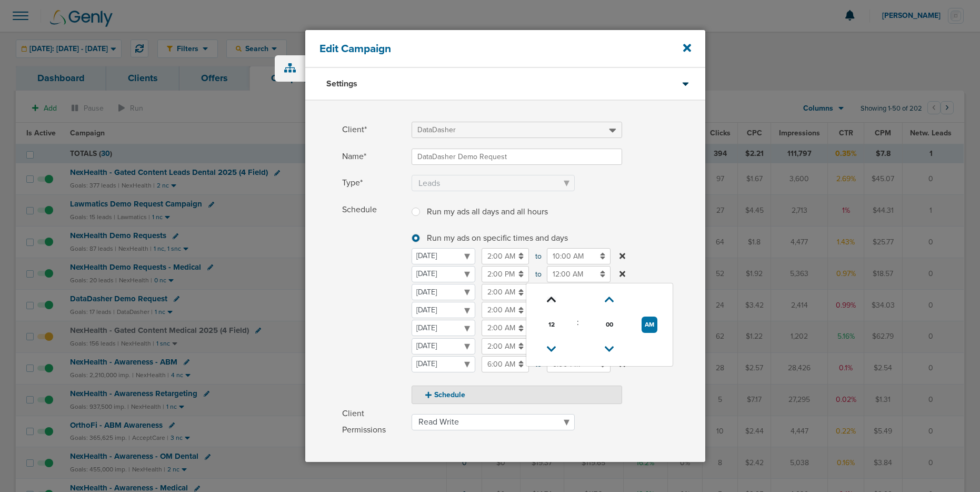
click at [550, 301] on icon at bounding box center [551, 299] width 9 height 6
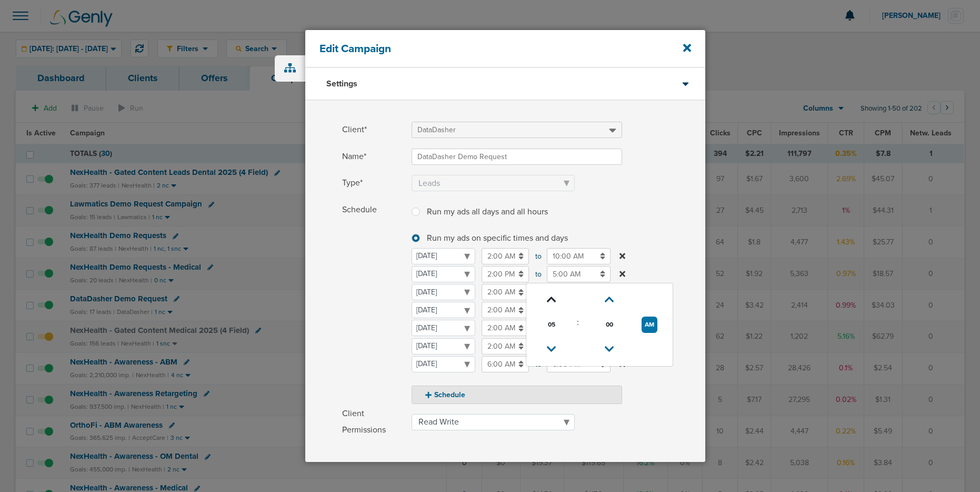
click at [550, 301] on icon at bounding box center [551, 299] width 9 height 6
click at [655, 321] on button "AM" at bounding box center [650, 324] width 16 height 16
type input "8:00 PM"
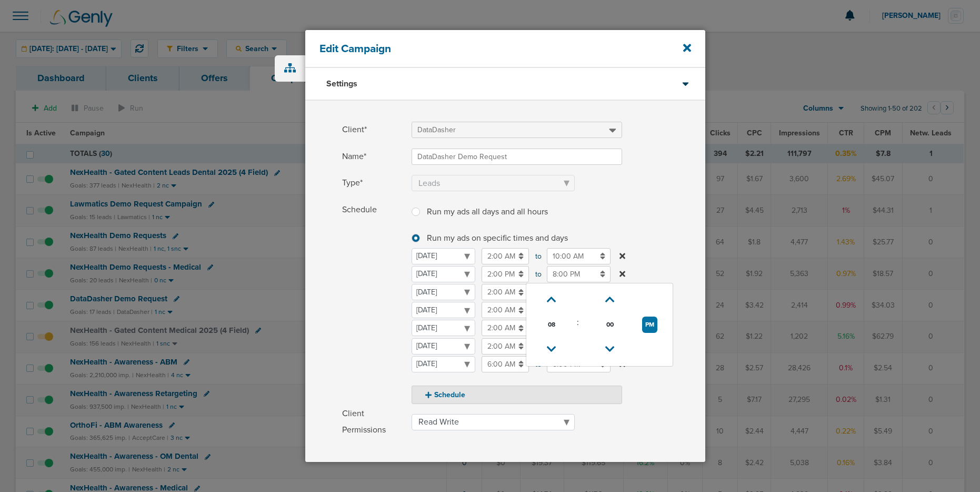
click at [394, 311] on span "Schedule" at bounding box center [373, 303] width 63 height 202
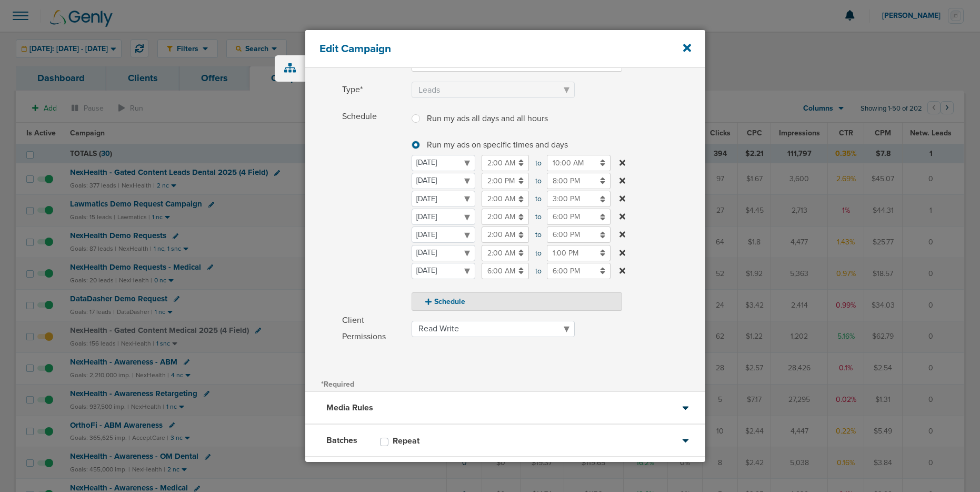
scroll to position [149, 0]
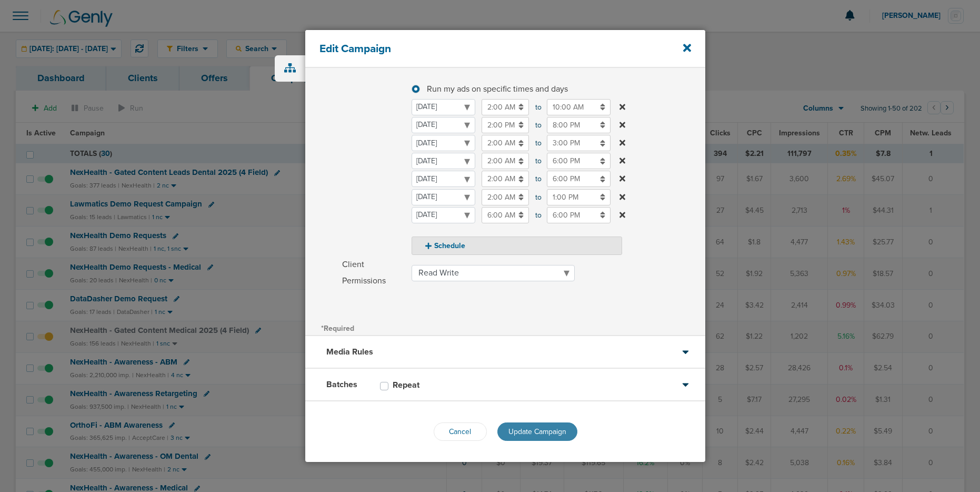
click at [523, 437] on button "Update Campaign" at bounding box center [537, 431] width 80 height 18
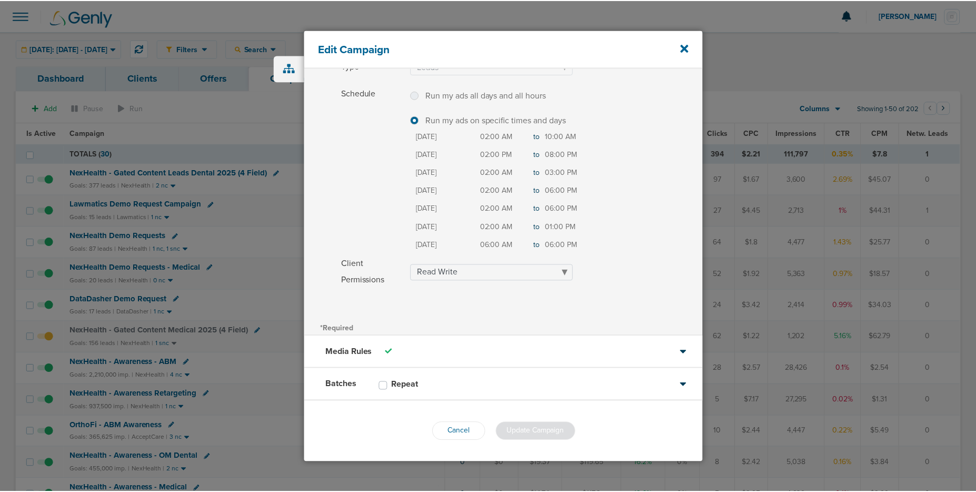
scroll to position [116, 0]
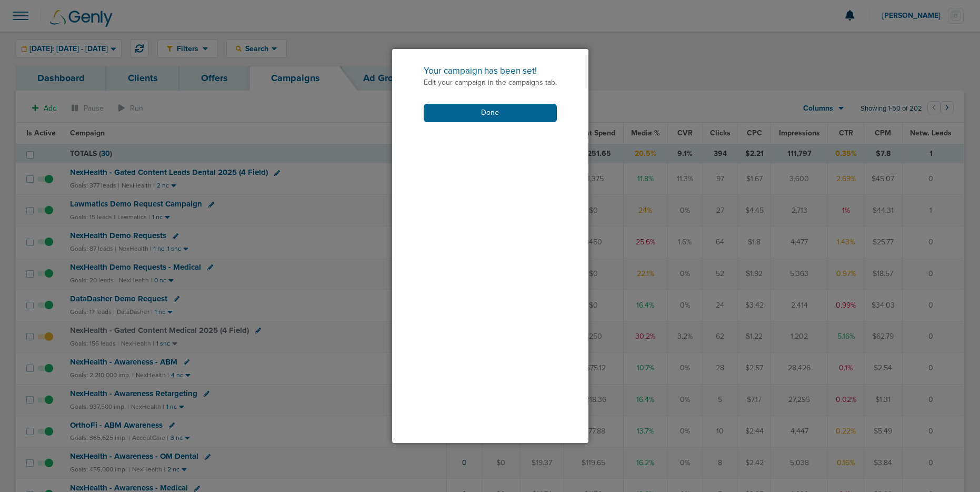
drag, startPoint x: 453, startPoint y: 115, endPoint x: 456, endPoint y: 151, distance: 35.4
click at [453, 115] on button "Done" at bounding box center [490, 113] width 133 height 18
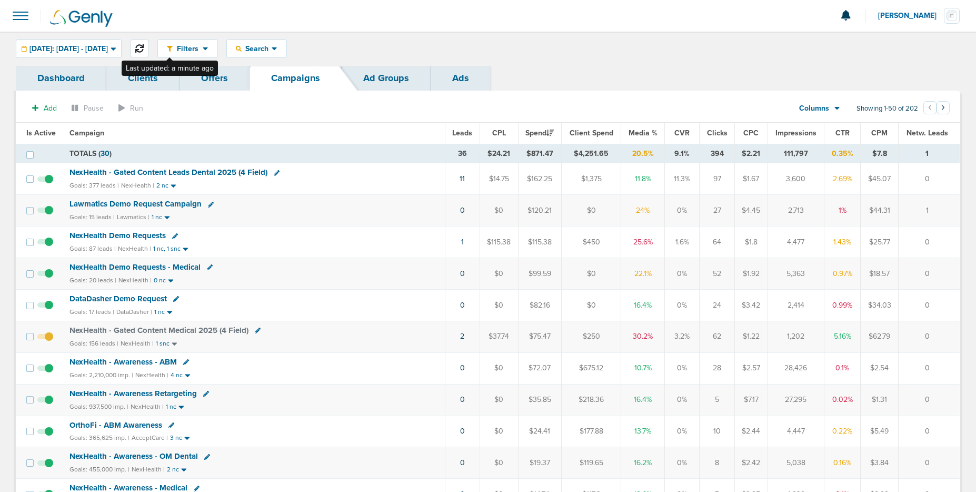
click at [144, 47] on icon at bounding box center [139, 48] width 8 height 8
click at [255, 331] on icon at bounding box center [258, 330] width 6 height 6
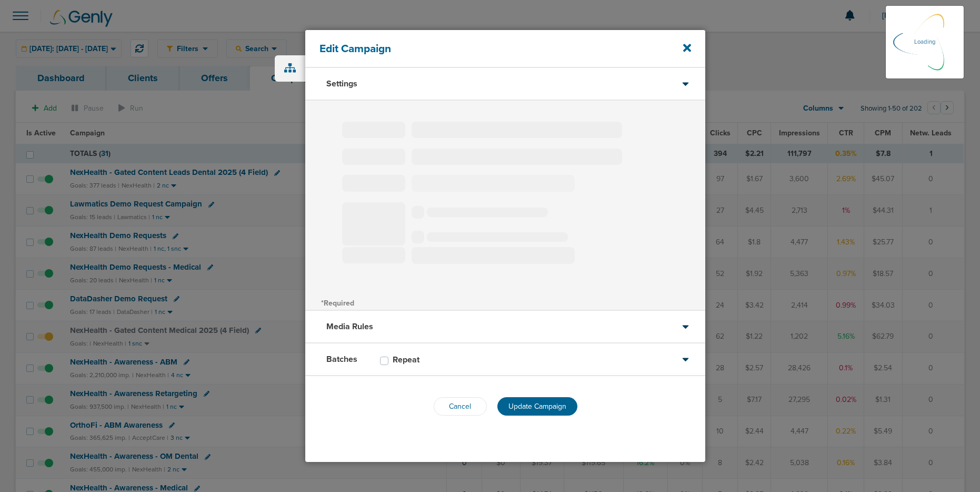
type input "NexHealth - Gated Content Medical 2025 (4 Field)"
select select "Leads"
radio input "true"
select select "readWrite"
checkbox input "true"
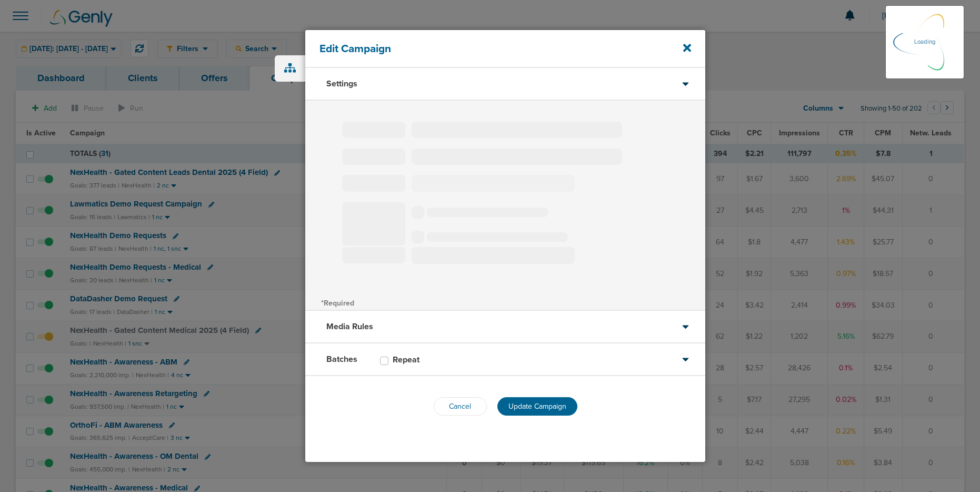
select select "1"
select select "2"
select select "3"
select select "4"
select select "6"
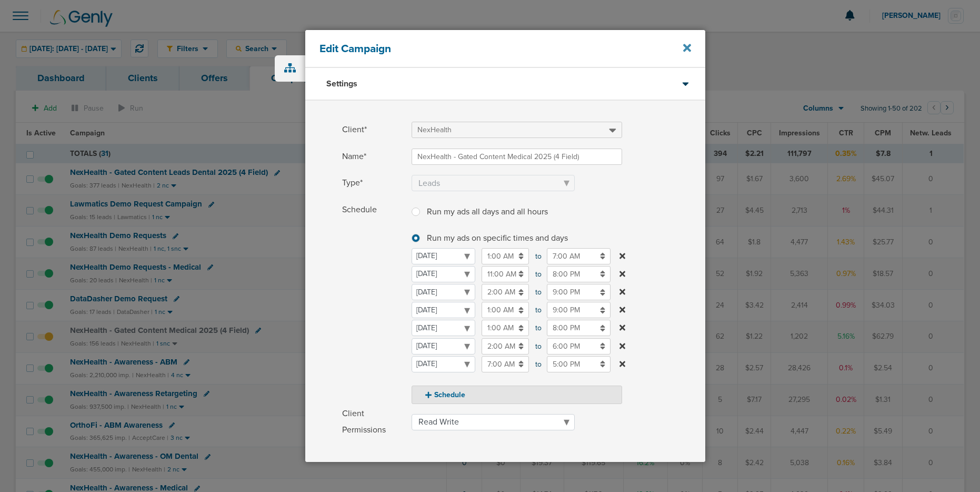
click at [686, 48] on icon at bounding box center [687, 48] width 8 height 8
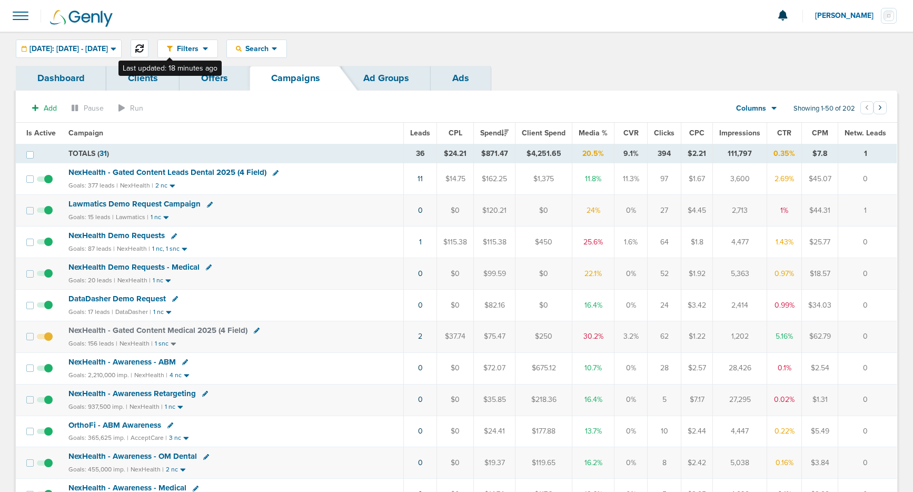
click at [144, 47] on icon at bounding box center [139, 48] width 8 height 8
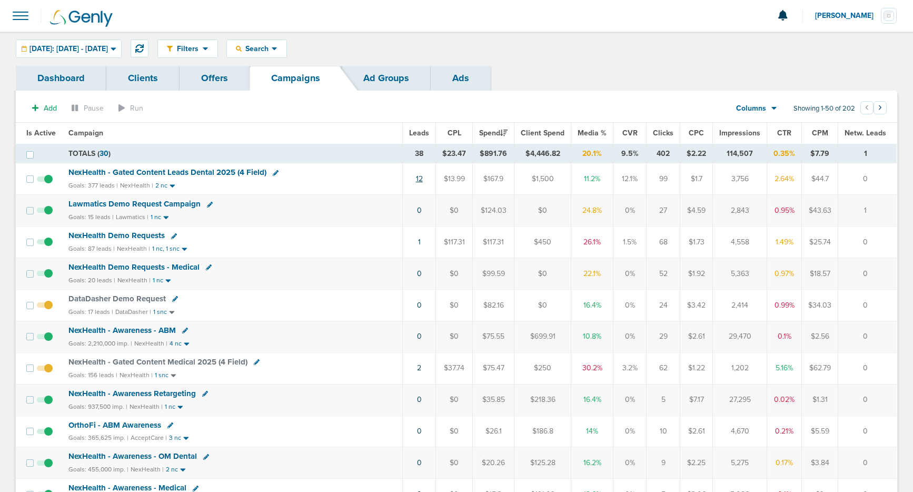
click at [422, 178] on link "12" at bounding box center [419, 178] width 7 height 9
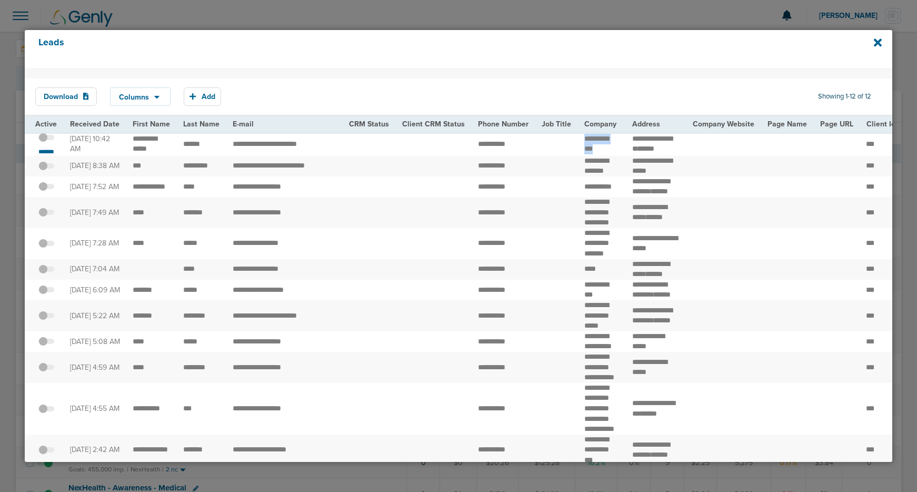
drag, startPoint x: 577, startPoint y: 144, endPoint x: 607, endPoint y: 156, distance: 31.9
click at [607, 156] on td "**********" at bounding box center [602, 144] width 48 height 24
drag, startPoint x: 140, startPoint y: 143, endPoint x: 218, endPoint y: 156, distance: 79.4
click at [218, 156] on td "******" at bounding box center [201, 144] width 49 height 24
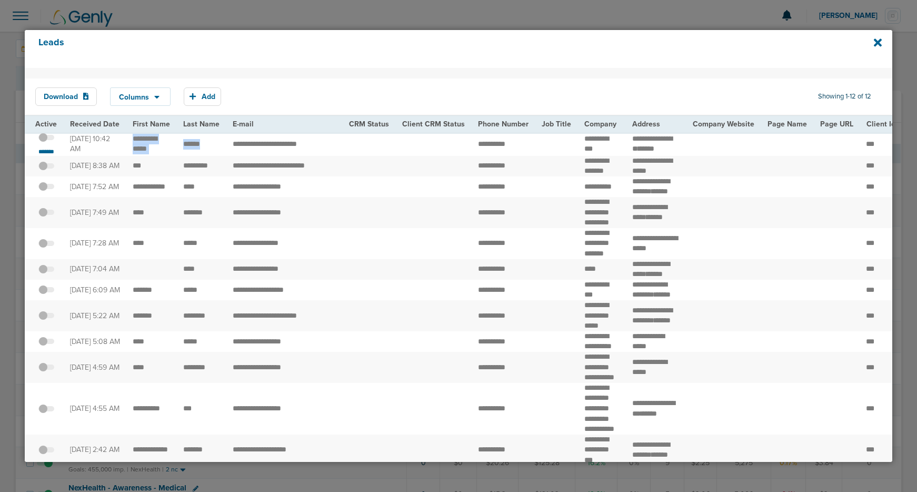
drag, startPoint x: 207, startPoint y: 150, endPoint x: 127, endPoint y: 141, distance: 81.0
drag, startPoint x: 624, startPoint y: 137, endPoint x: 657, endPoint y: 147, distance: 34.8
click at [657, 147] on td "**********" at bounding box center [656, 144] width 61 height 24
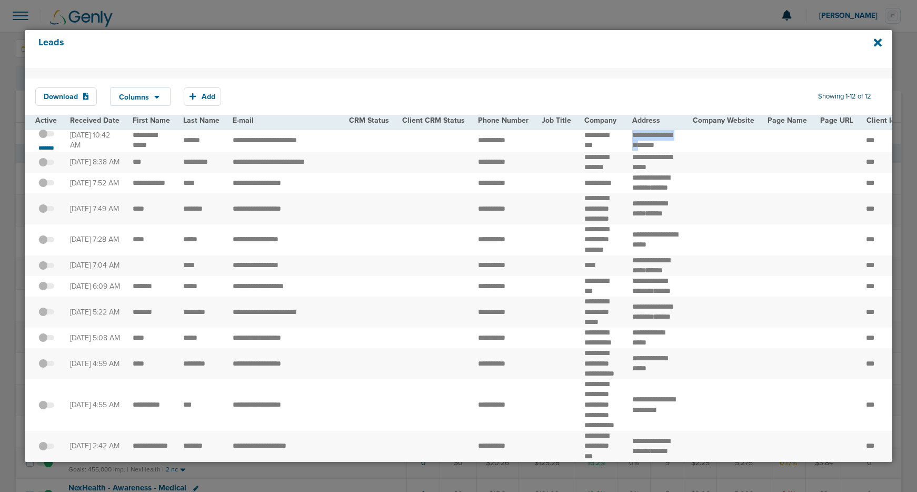
scroll to position [8, 0]
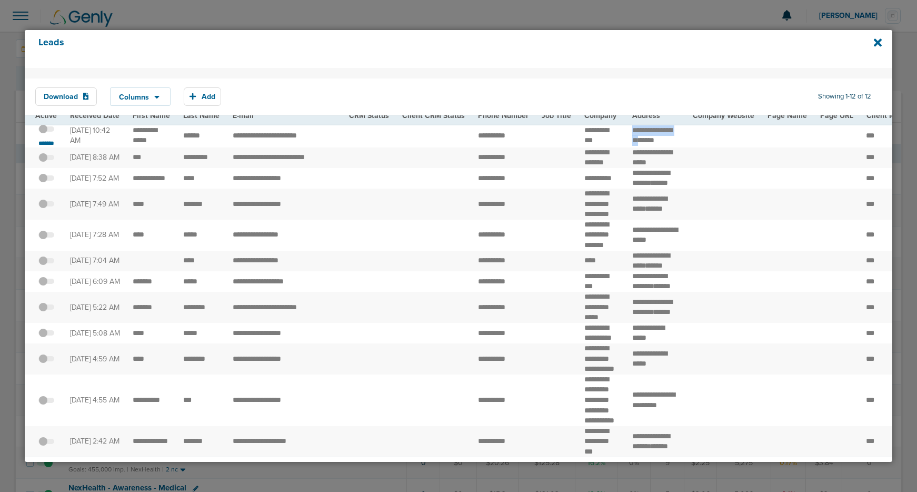
copy td "**********"
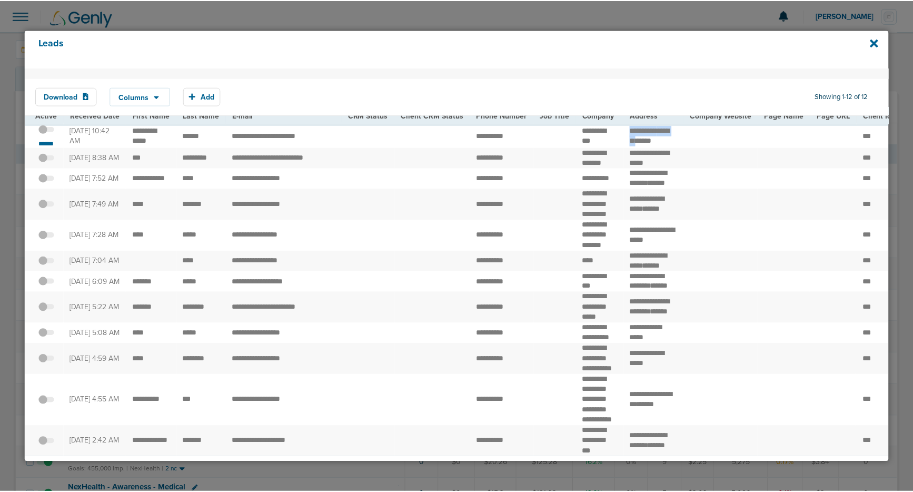
scroll to position [0, 0]
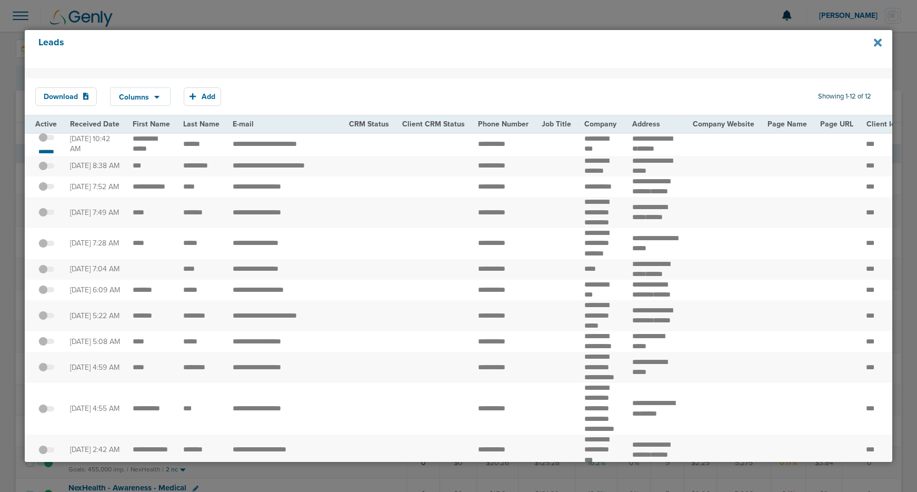
click at [876, 45] on icon at bounding box center [878, 43] width 8 height 8
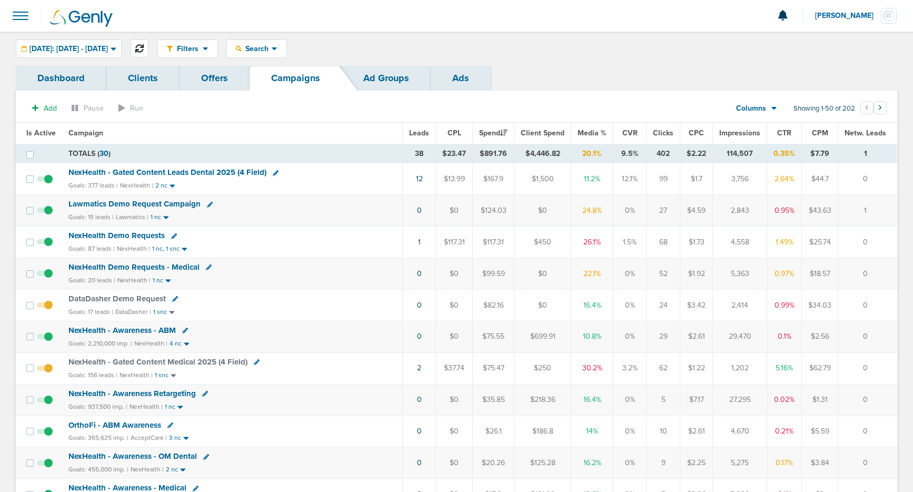
click at [144, 47] on icon at bounding box center [139, 48] width 8 height 8
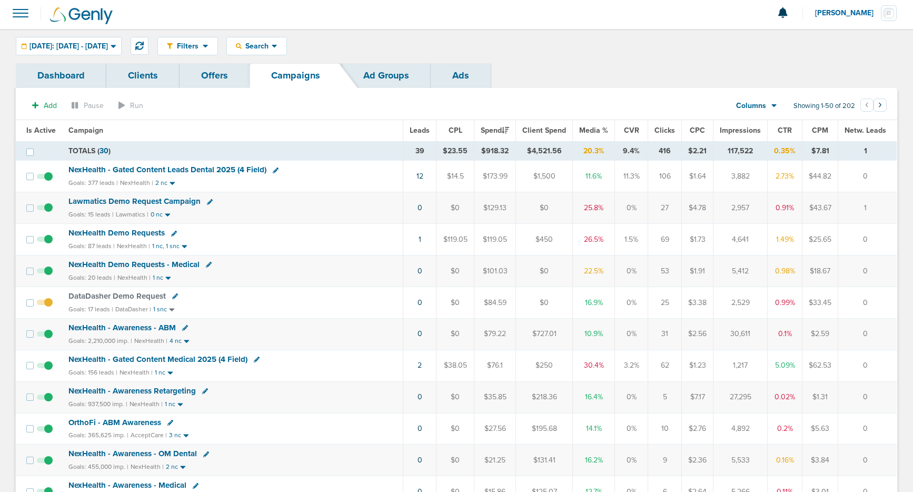
scroll to position [2, 0]
click at [272, 42] on span "Search" at bounding box center [257, 46] width 30 height 9
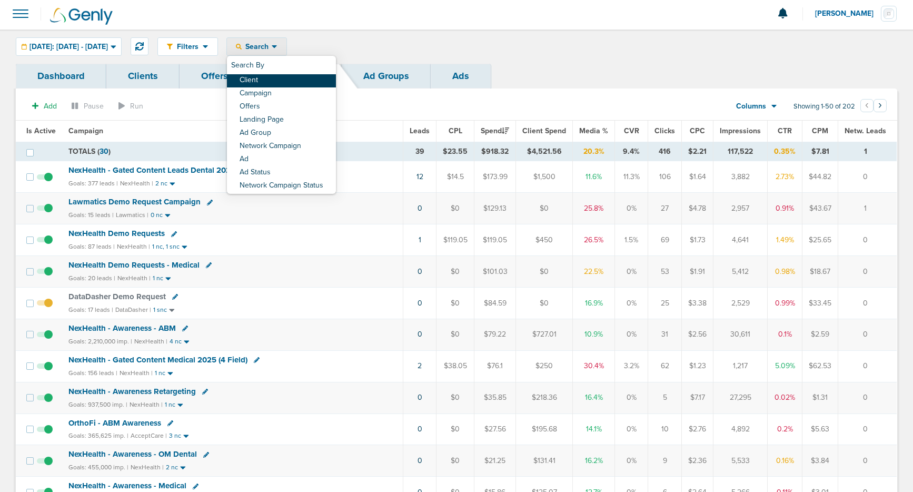
click at [287, 79] on link "Client" at bounding box center [281, 80] width 109 height 13
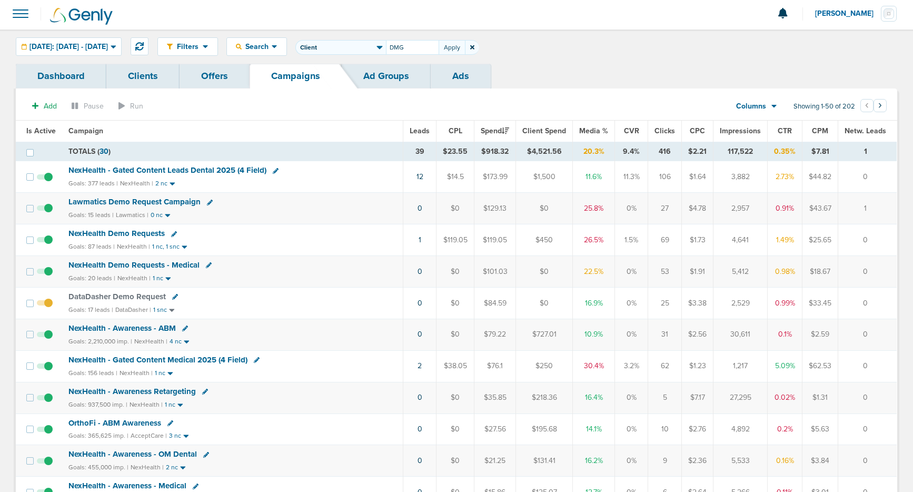
type input "DMG"
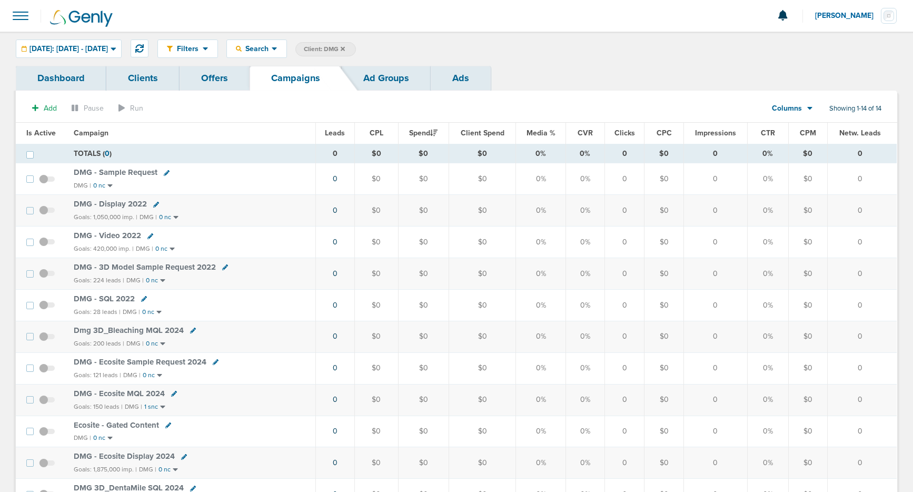
click at [108, 48] on span "[DATE]: [DATE] - [DATE]" at bounding box center [68, 48] width 78 height 7
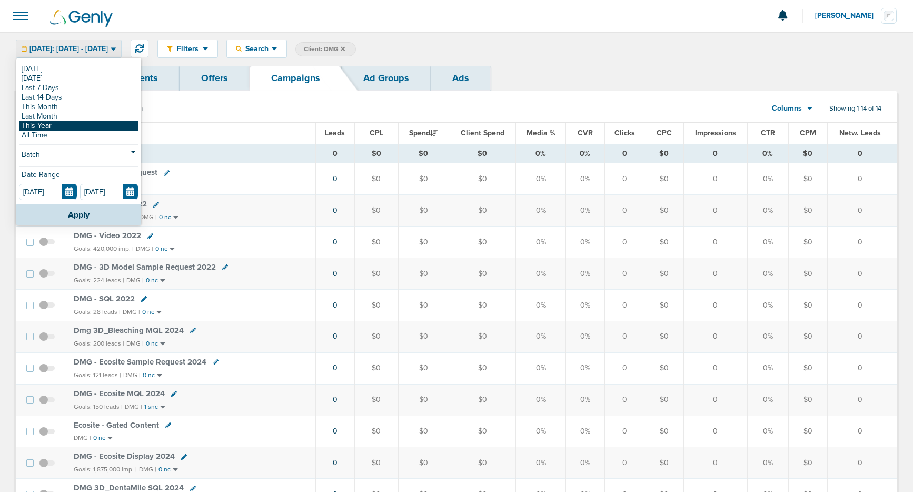
click at [47, 125] on link "This Year" at bounding box center [78, 125] width 119 height 9
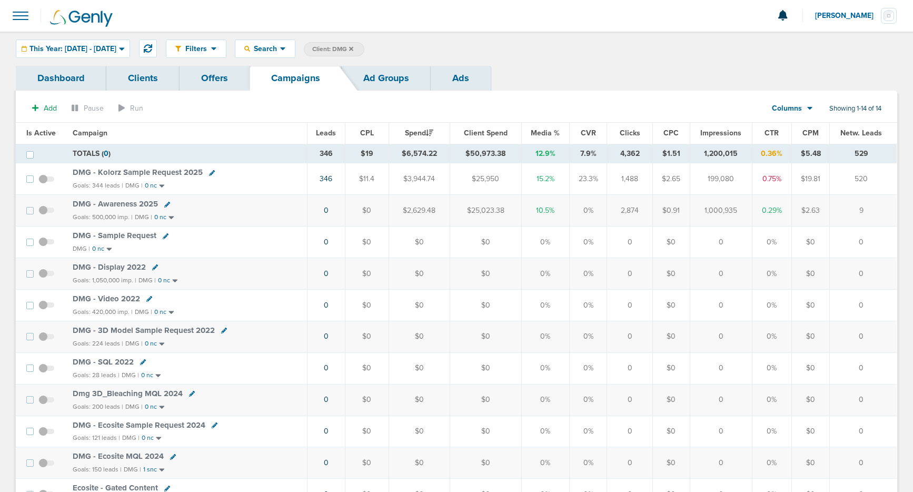
drag, startPoint x: 512, startPoint y: 153, endPoint x: 464, endPoint y: 152, distance: 48.4
click at [464, 152] on td "$50,973.38" at bounding box center [485, 153] width 72 height 19
copy td "$50,973.38"
click at [353, 50] on icon at bounding box center [351, 48] width 4 height 4
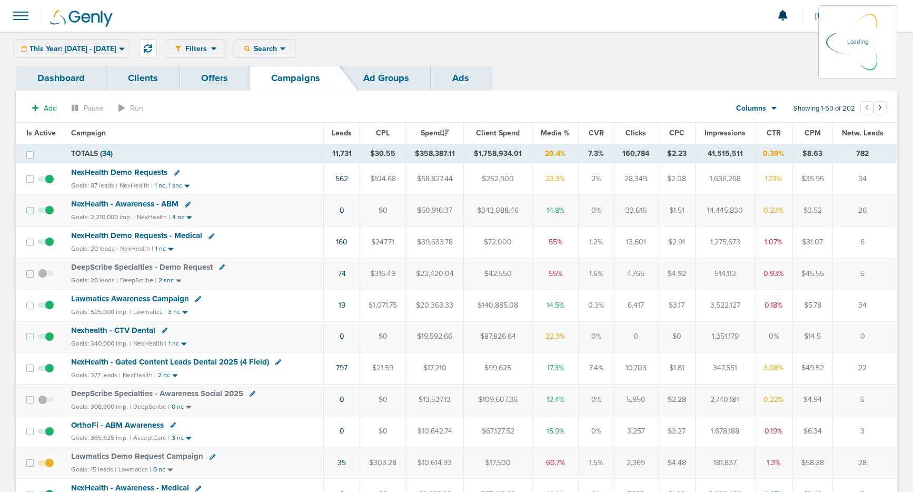
click at [130, 49] on div "This Year: [DATE] - [DATE] [DATE] [DATE] Last 7 Days Last 14 Days This Month La…" at bounding box center [73, 48] width 114 height 18
click at [124, 49] on icon at bounding box center [121, 48] width 5 height 3
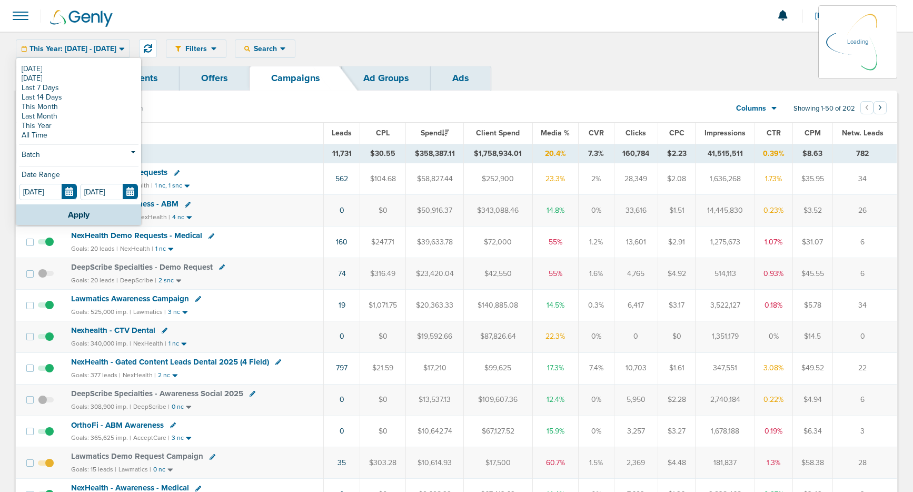
click at [26, 68] on link "Dashboard" at bounding box center [61, 78] width 91 height 25
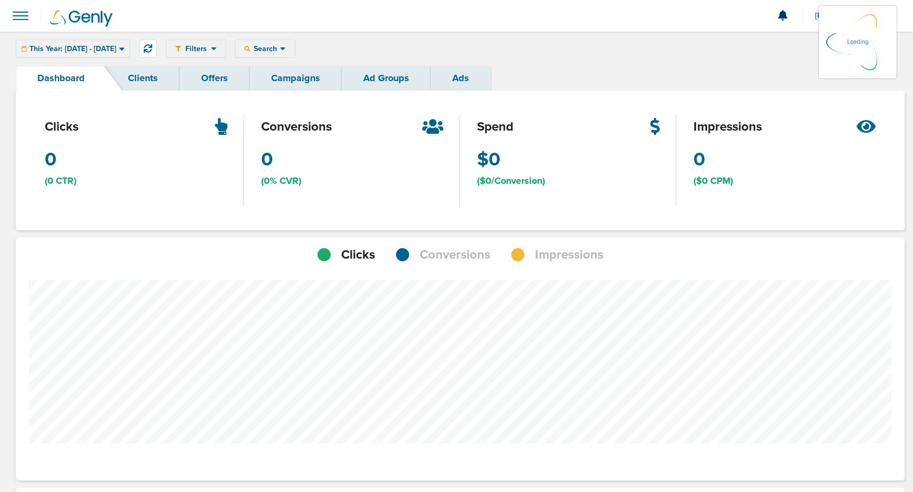
scroll to position [819, 881]
click at [130, 52] on div "This Year: [DATE] - [DATE] [DATE] [DATE] Last 7 Days Last 14 Days This Month La…" at bounding box center [73, 48] width 114 height 18
click at [114, 47] on div "This Year: [DATE] - [DATE] [DATE] [DATE] Last 7 Days Last 14 Days This Month La…" at bounding box center [73, 48] width 114 height 18
click at [275, 83] on link "Campaigns" at bounding box center [295, 78] width 92 height 25
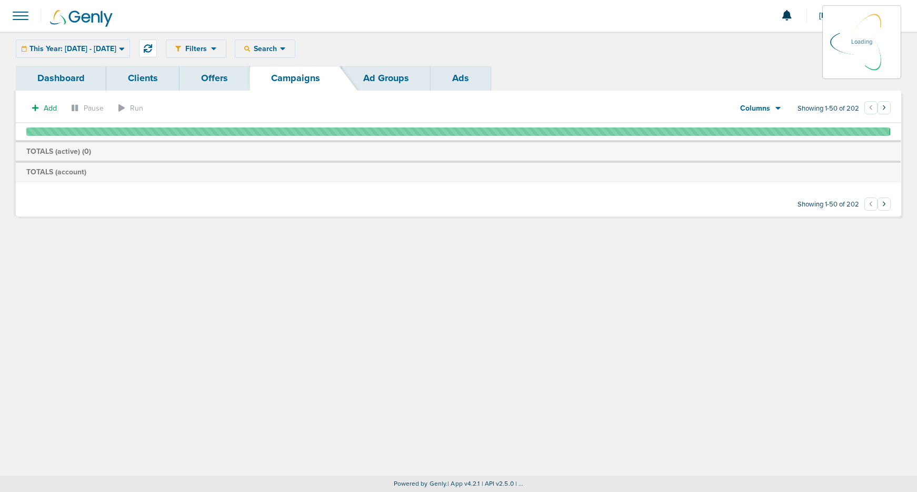
click at [130, 52] on div "This Year: [DATE] - [DATE] [DATE] [DATE] Last 7 Days Last 14 Days This Month La…" at bounding box center [73, 48] width 114 height 18
click at [124, 48] on icon at bounding box center [121, 48] width 5 height 3
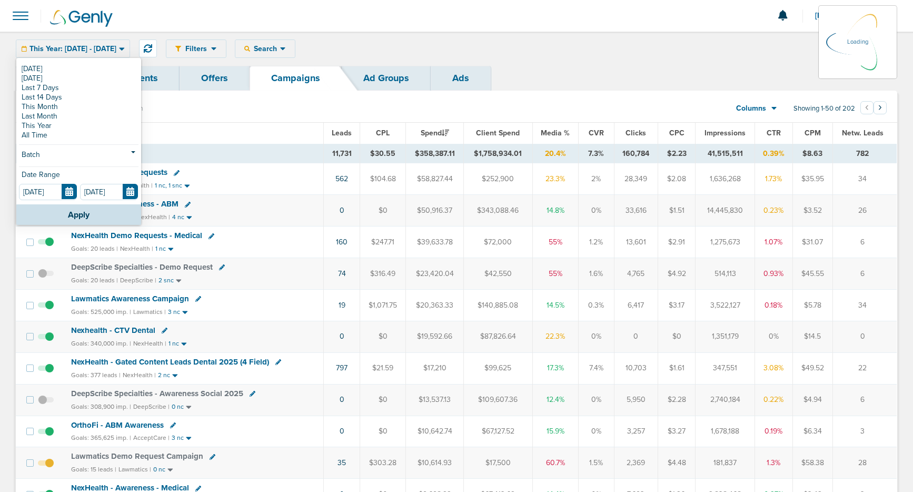
click at [27, 68] on link "Dashboard" at bounding box center [61, 78] width 91 height 25
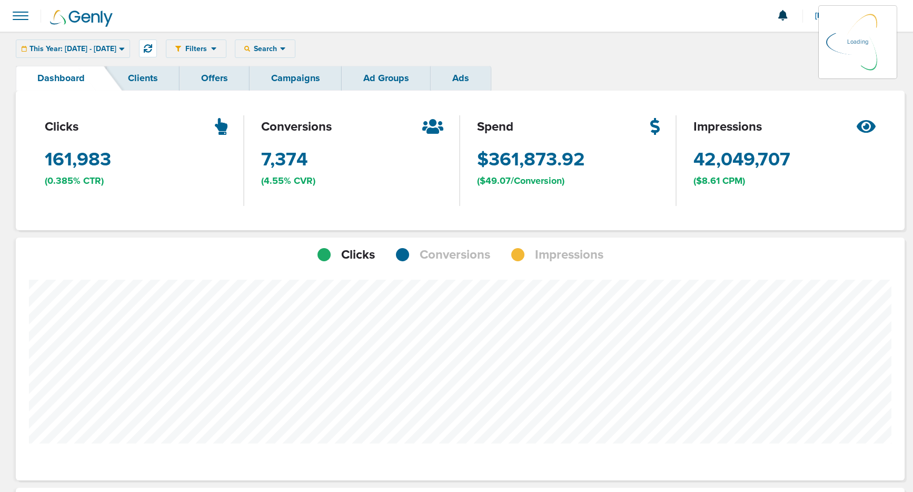
scroll to position [819, 881]
click at [270, 79] on link "Campaigns" at bounding box center [295, 78] width 92 height 25
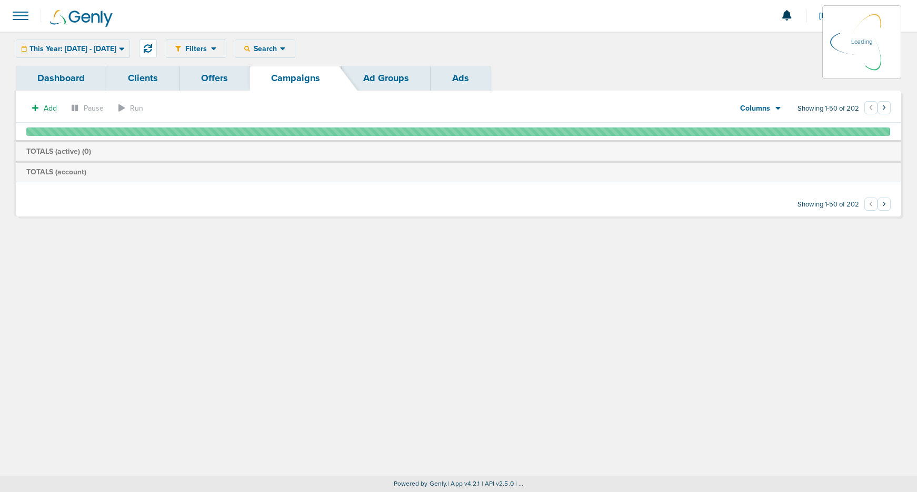
click at [130, 48] on div "This Year: [DATE] - [DATE] [DATE] [DATE] Last 7 Days Last 14 Days This Month La…" at bounding box center [73, 48] width 114 height 18
click at [124, 49] on icon at bounding box center [121, 48] width 5 height 3
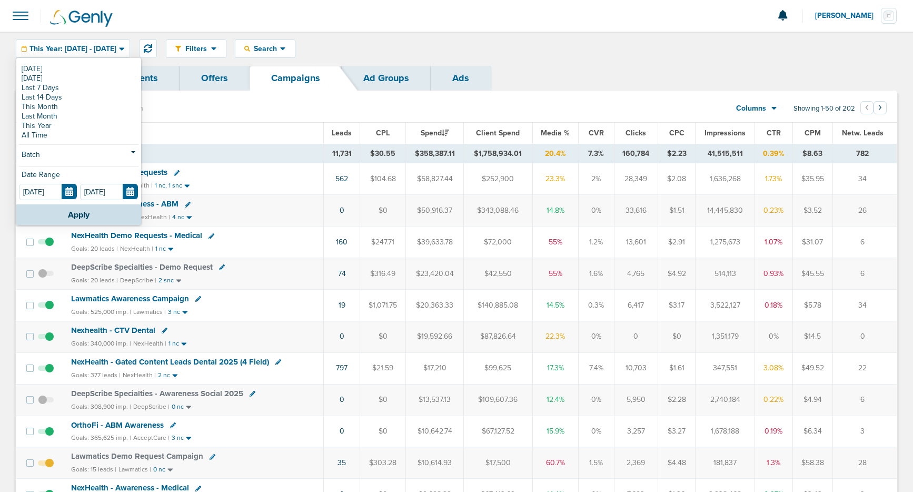
click at [29, 69] on link "[DATE]" at bounding box center [78, 68] width 119 height 9
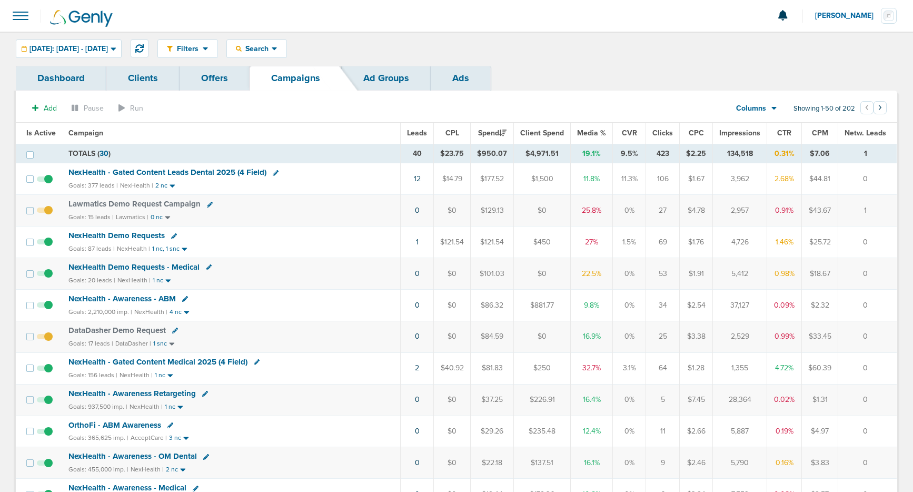
click at [144, 234] on span "NexHealth Demo Requests" at bounding box center [116, 235] width 96 height 9
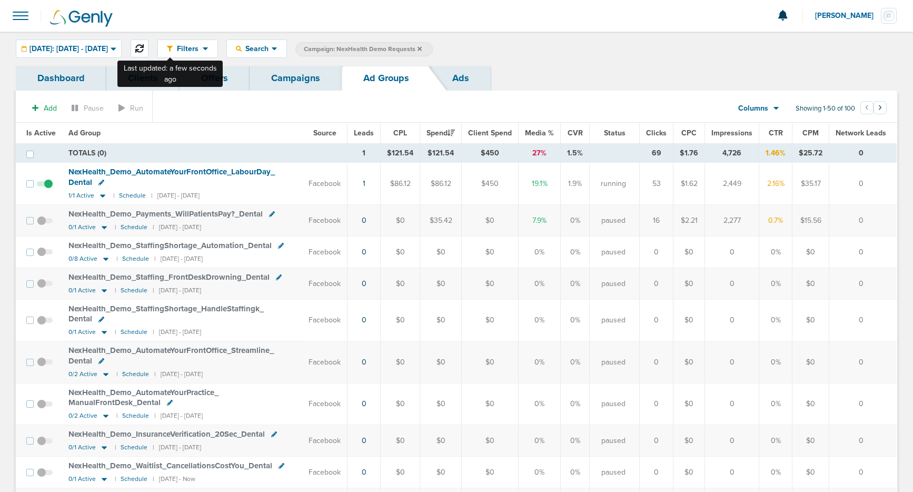
click at [144, 47] on icon at bounding box center [139, 48] width 8 height 8
click at [272, 46] on span "Search" at bounding box center [257, 48] width 30 height 9
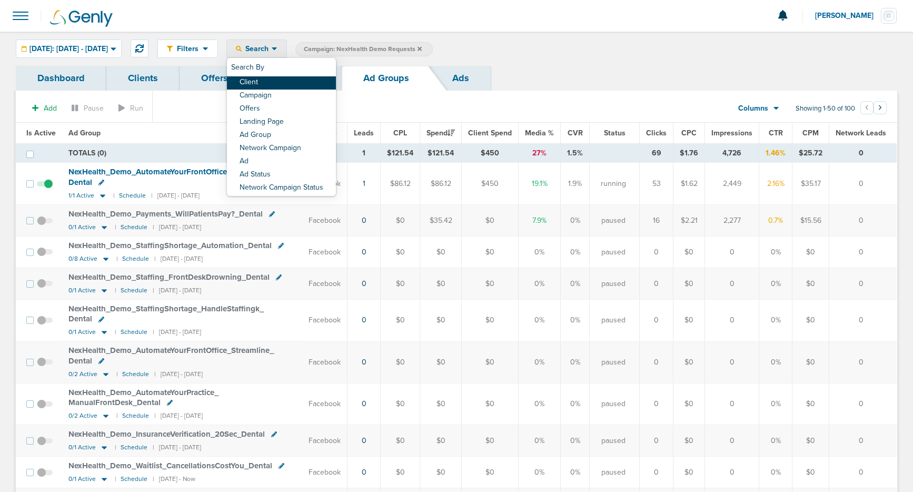
click at [304, 79] on link "Client" at bounding box center [281, 82] width 109 height 13
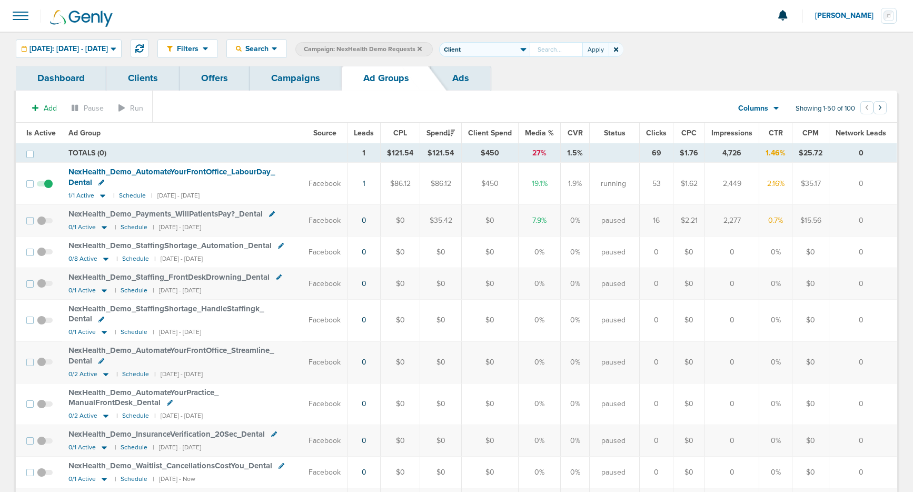
click at [618, 51] on icon at bounding box center [616, 49] width 4 height 4
click at [301, 73] on link "Campaigns" at bounding box center [295, 78] width 92 height 25
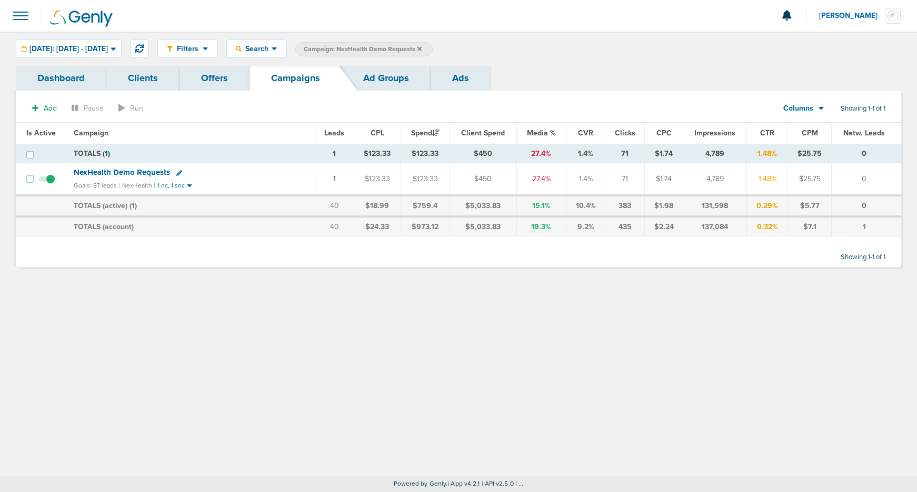
click at [422, 48] on icon at bounding box center [419, 49] width 4 height 6
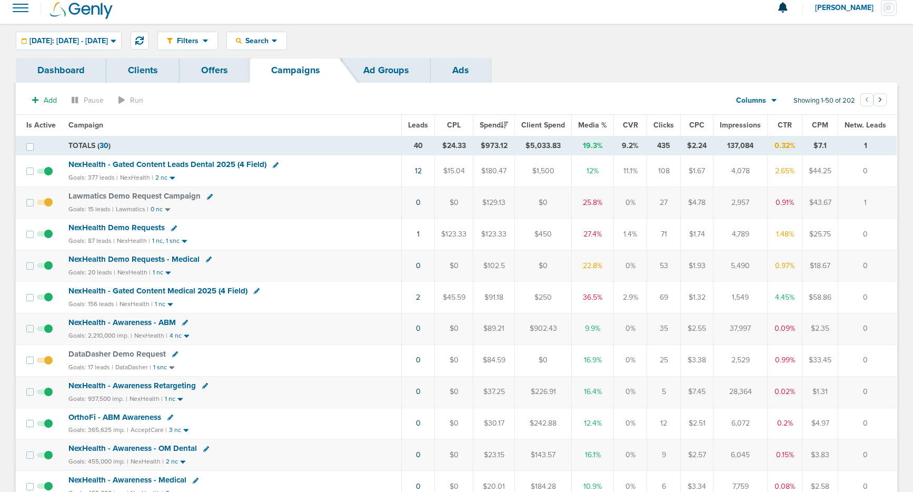
scroll to position [9, 0]
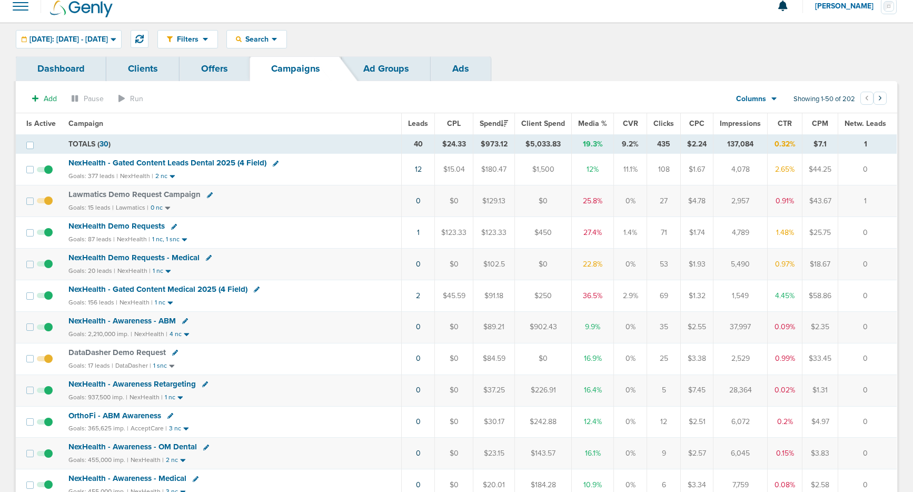
click at [152, 194] on span "Lawmatics Demo Request Campaign" at bounding box center [134, 193] width 132 height 9
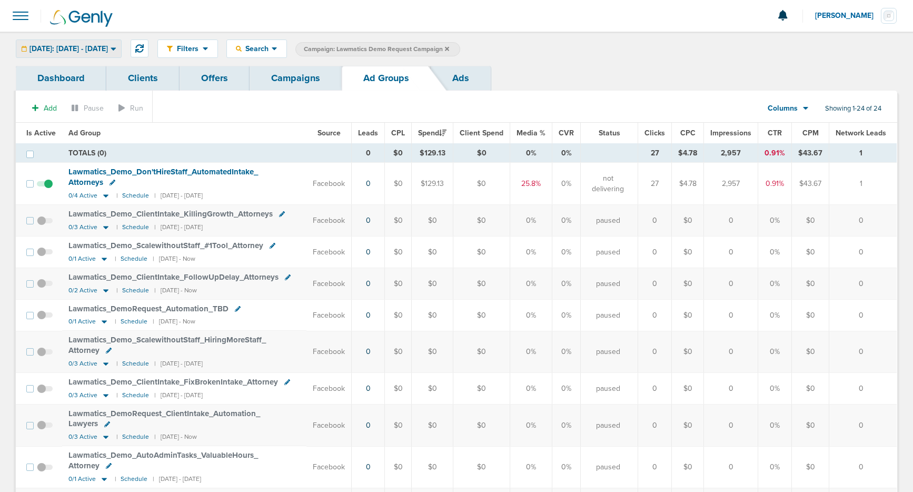
click at [94, 49] on span "[DATE]: [DATE] - [DATE]" at bounding box center [68, 48] width 78 height 7
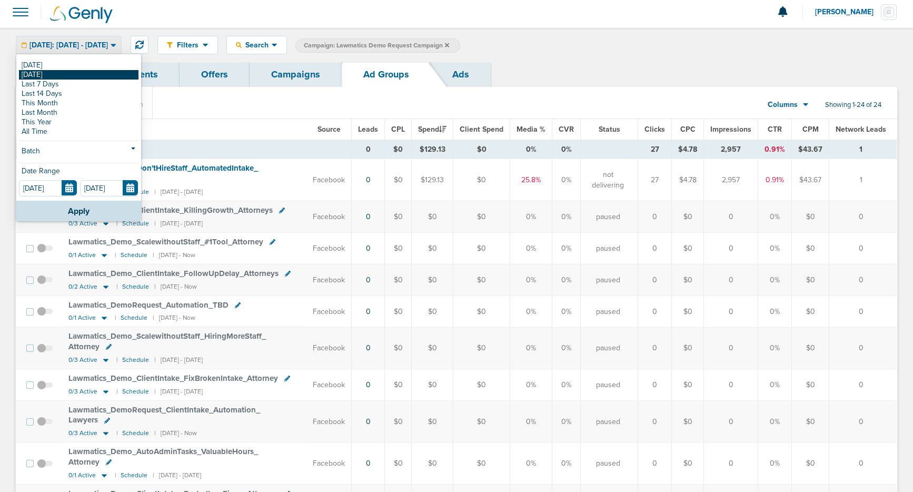
click at [83, 73] on link "[DATE]" at bounding box center [78, 74] width 119 height 9
type input "[DATE]"
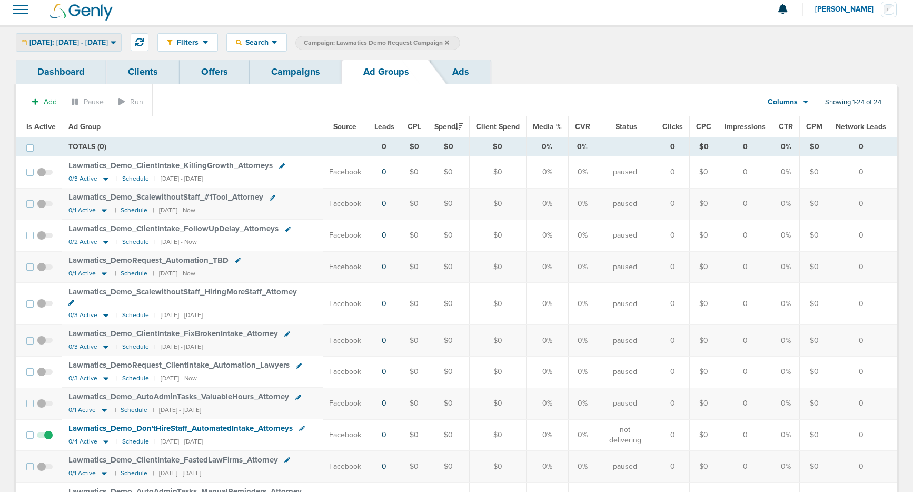
scroll to position [7, 0]
click at [82, 41] on span "[DATE]: [DATE] - [DATE]" at bounding box center [68, 41] width 78 height 7
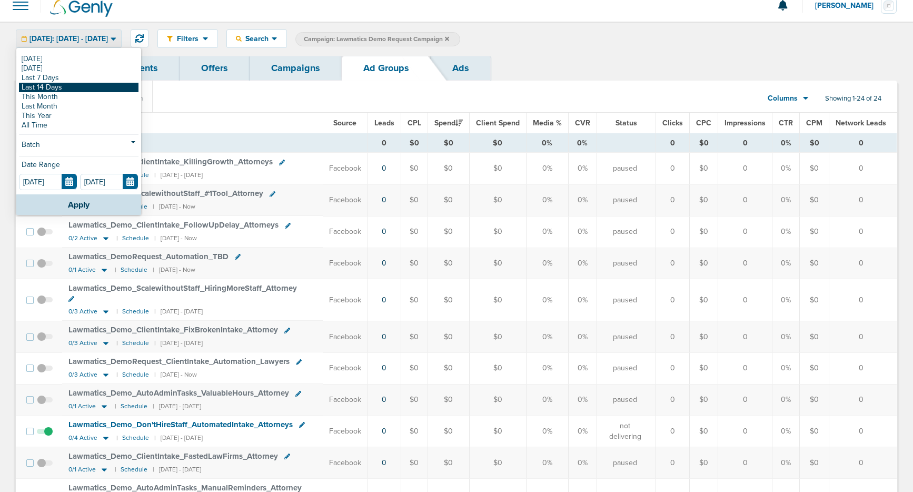
click at [73, 87] on link "Last 14 Days" at bounding box center [78, 87] width 119 height 9
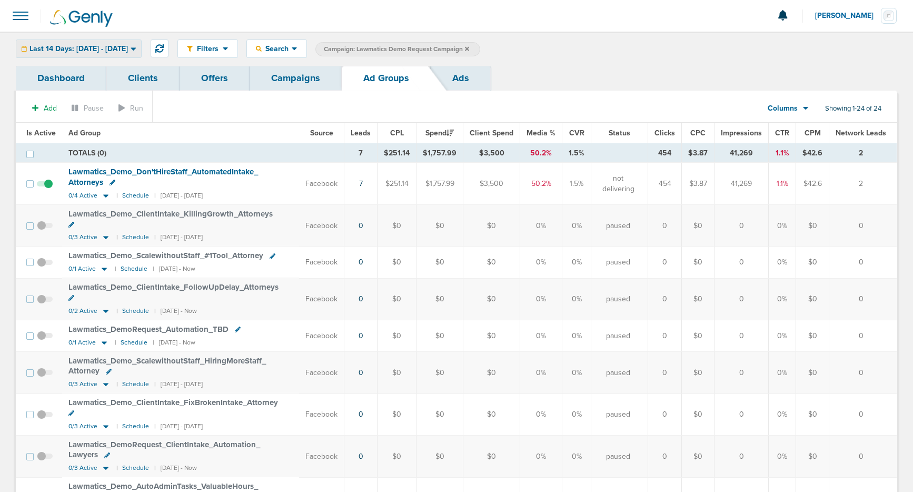
click at [88, 52] on span "Last 14 Days: [DATE] - [DATE]" at bounding box center [78, 48] width 98 height 7
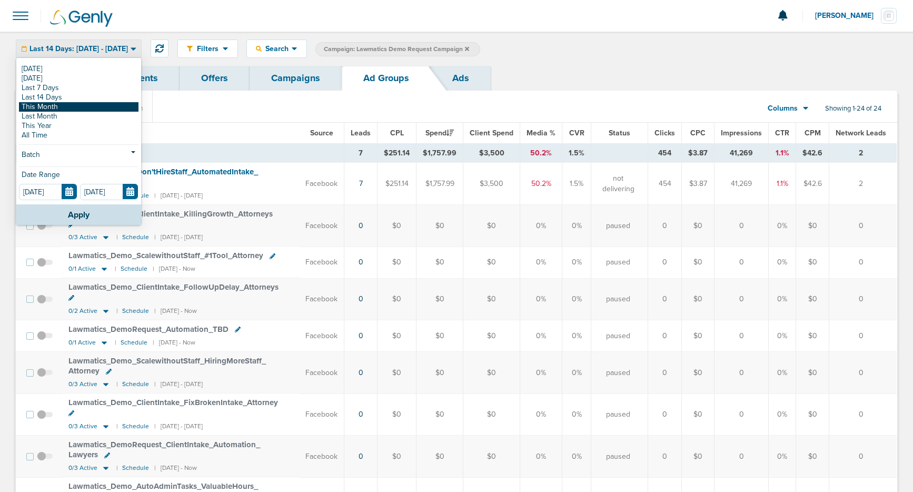
click at [86, 105] on link "This Month" at bounding box center [78, 106] width 119 height 9
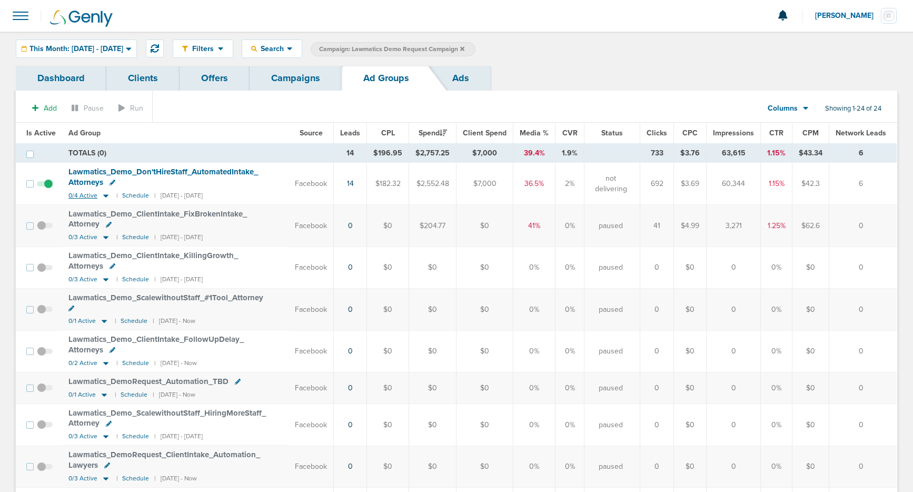
click at [106, 196] on icon at bounding box center [106, 195] width 11 height 9
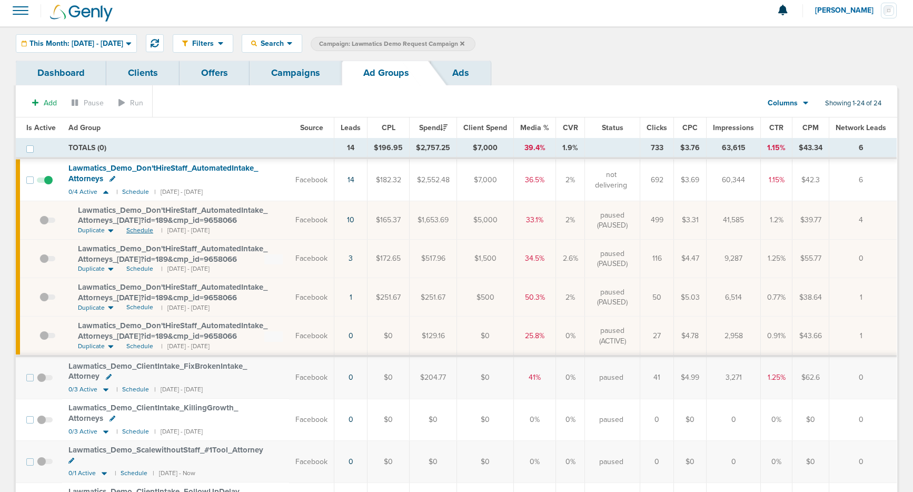
click at [136, 226] on span "Schedule" at bounding box center [139, 230] width 27 height 9
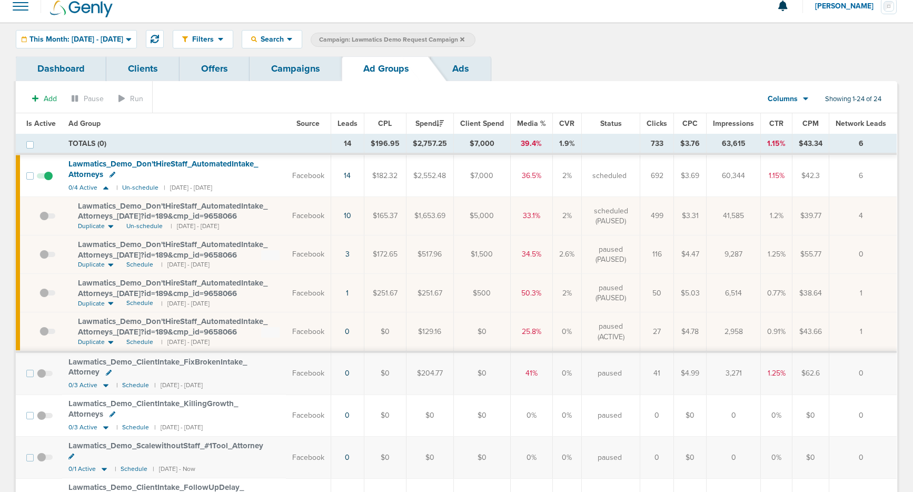
click at [151, 213] on span "Lawmatics_ Demo_ Don'tHireStaff_ AutomatedIntake_ Attorneys_ [DATE]?id=189&cmp_…" at bounding box center [172, 211] width 189 height 20
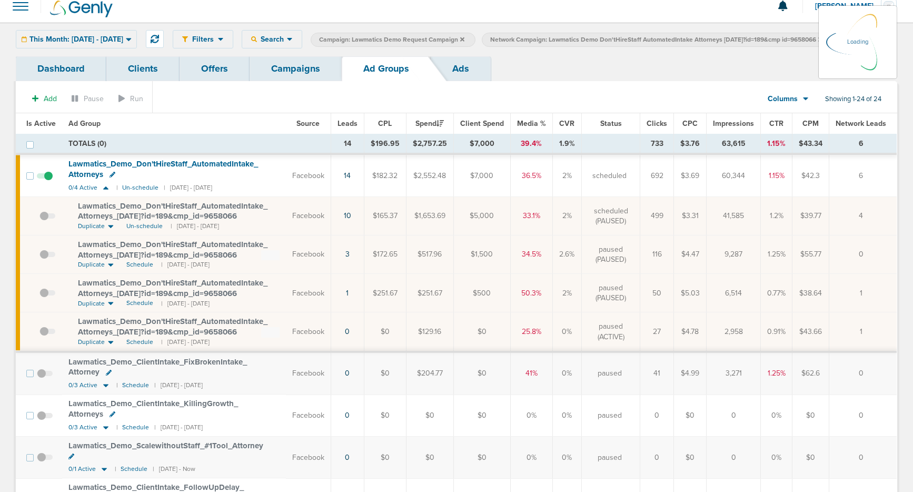
scroll to position [12, 0]
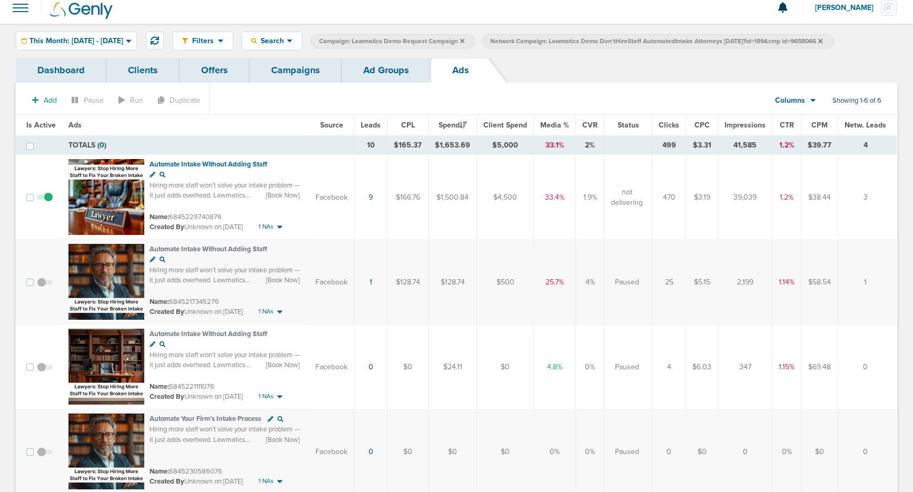
scroll to position [12, 0]
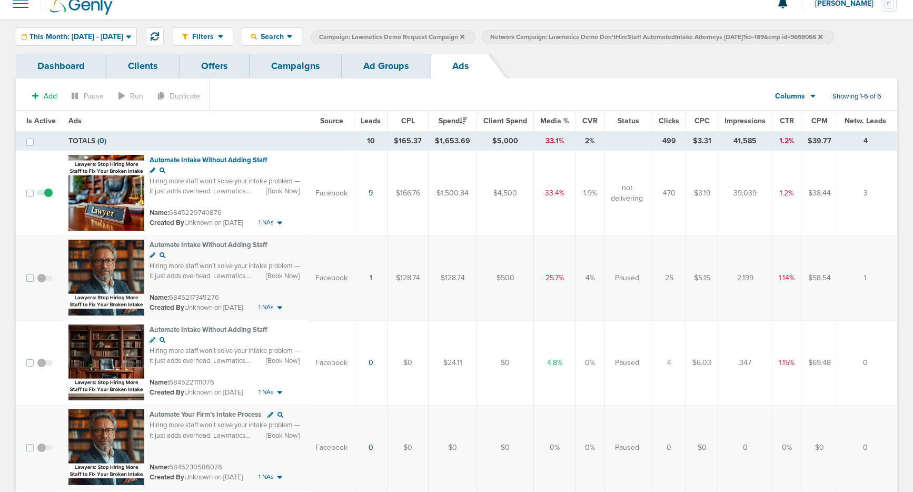
click at [38, 283] on span at bounding box center [45, 283] width 16 height 0
click at [45, 280] on input "checkbox" at bounding box center [45, 280] width 0 height 0
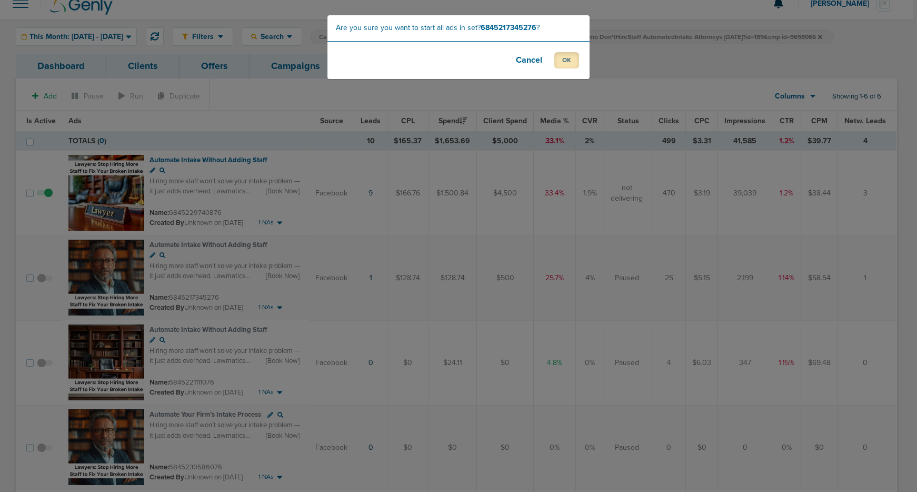
click at [567, 61] on button "OK" at bounding box center [566, 60] width 25 height 16
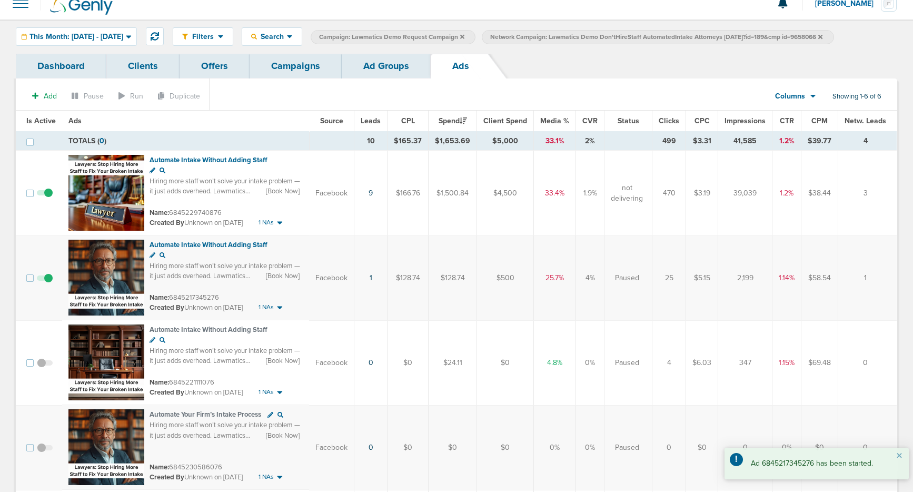
click at [372, 63] on link "Ad Groups" at bounding box center [386, 66] width 89 height 25
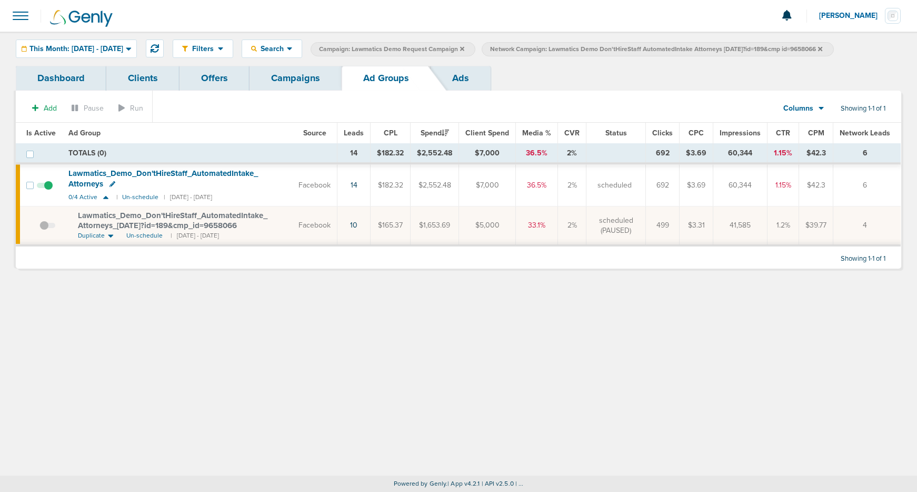
click at [292, 82] on link "Campaigns" at bounding box center [295, 78] width 92 height 25
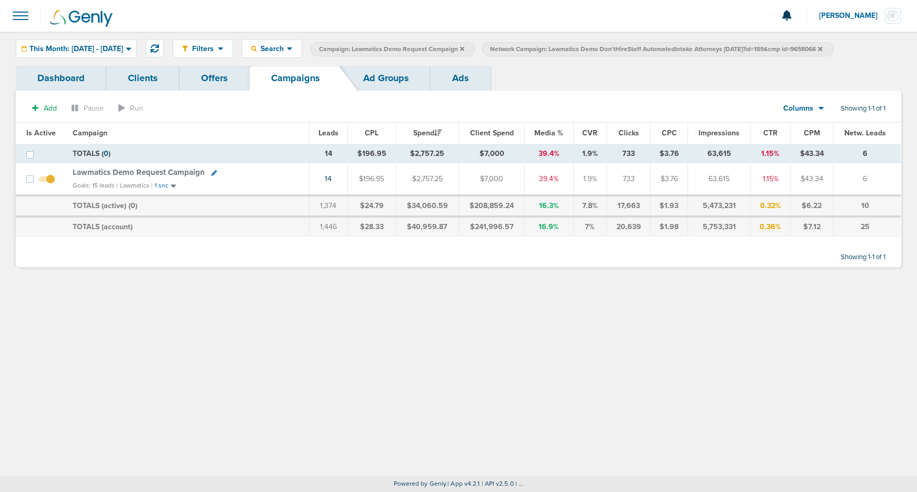
click at [833, 49] on label "Network Campaign: Lawmatics Demo Don'tHireStaff AutomatedIntake Attorneys [DATE…" at bounding box center [658, 49] width 352 height 14
click at [822, 49] on icon at bounding box center [820, 48] width 4 height 4
click at [464, 47] on icon at bounding box center [462, 48] width 4 height 4
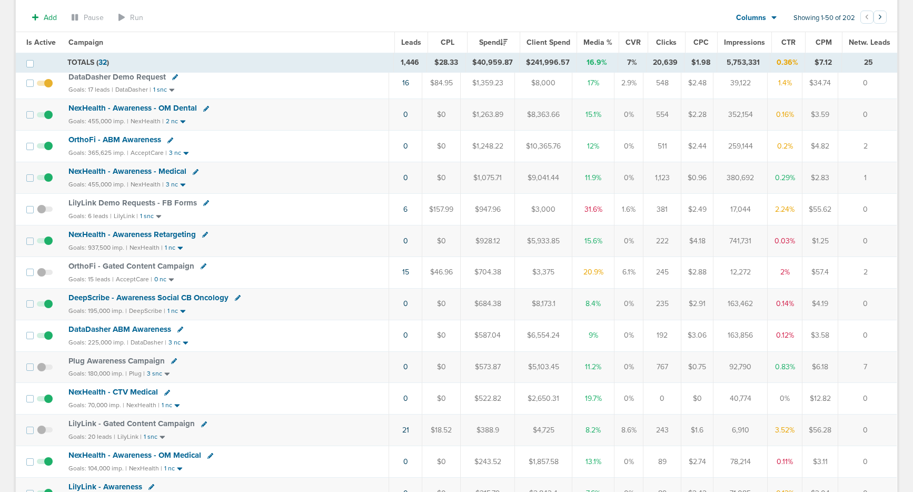
scroll to position [373, 0]
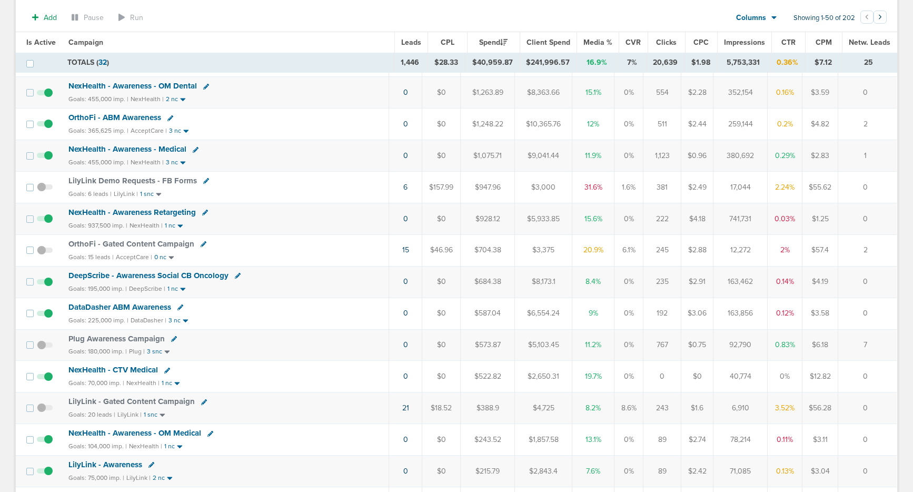
click at [117, 306] on span "DataDasher ABM Awareness" at bounding box center [119, 306] width 103 height 9
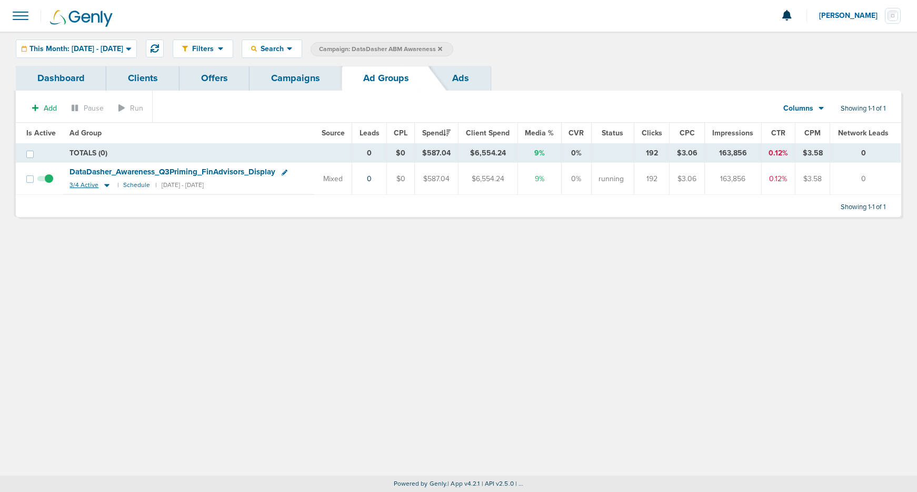
click at [105, 185] on icon at bounding box center [107, 185] width 5 height 3
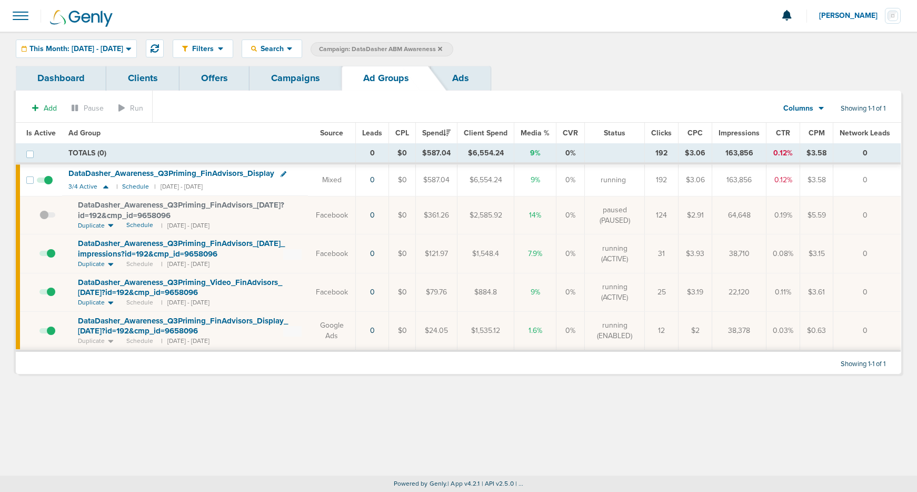
click at [298, 80] on link "Campaigns" at bounding box center [295, 78] width 92 height 25
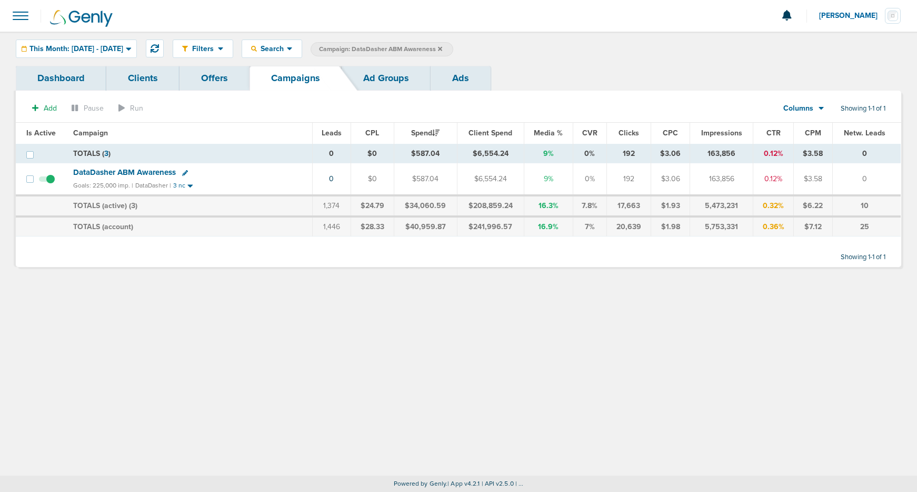
click at [453, 50] on label "Campaign: DataDasher ABM Awareness" at bounding box center [382, 49] width 143 height 14
click at [442, 49] on icon at bounding box center [440, 49] width 4 height 6
